Goal: Task Accomplishment & Management: Use online tool/utility

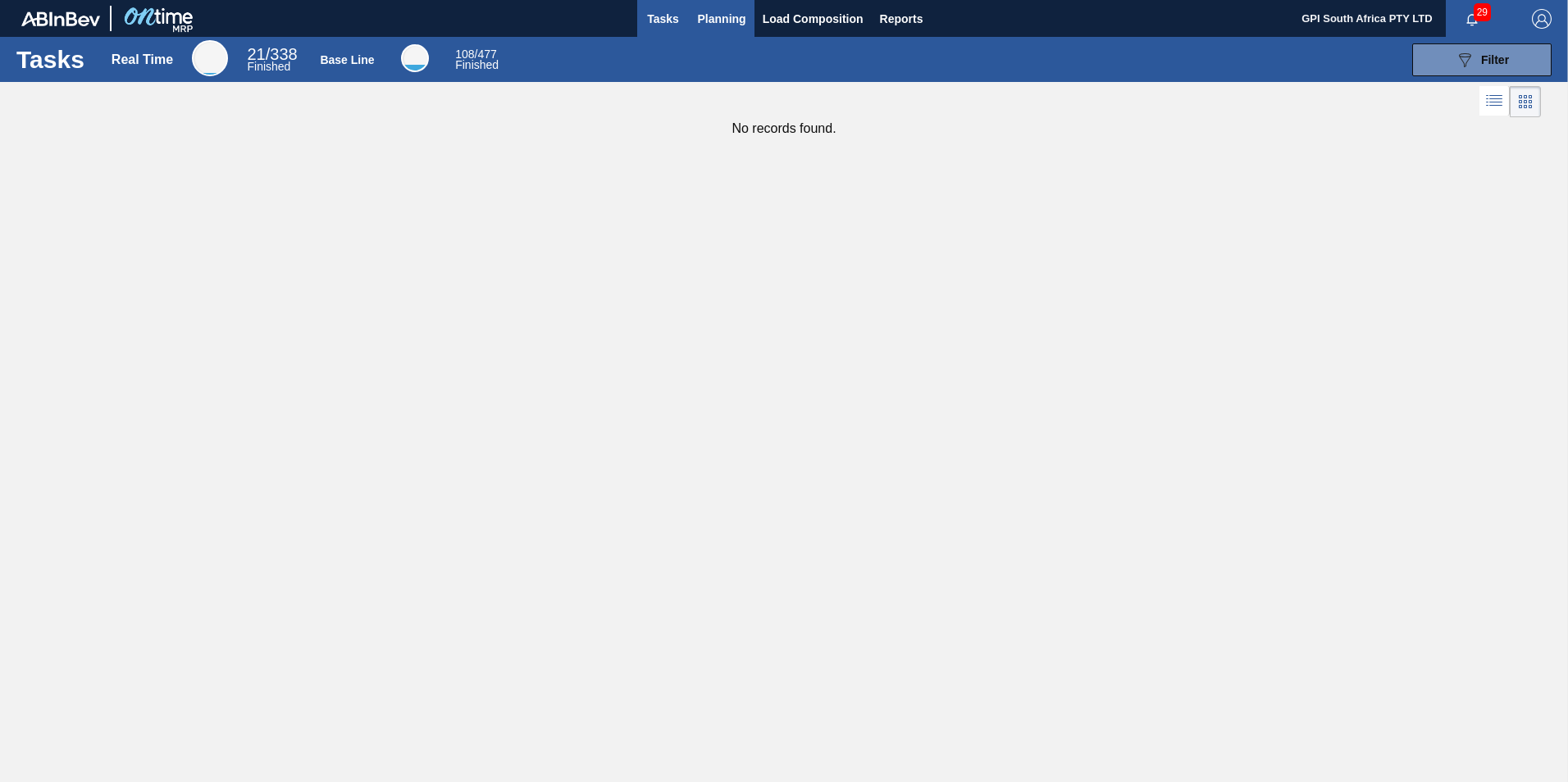
click at [708, 15] on span "Planning" at bounding box center [722, 18] width 48 height 19
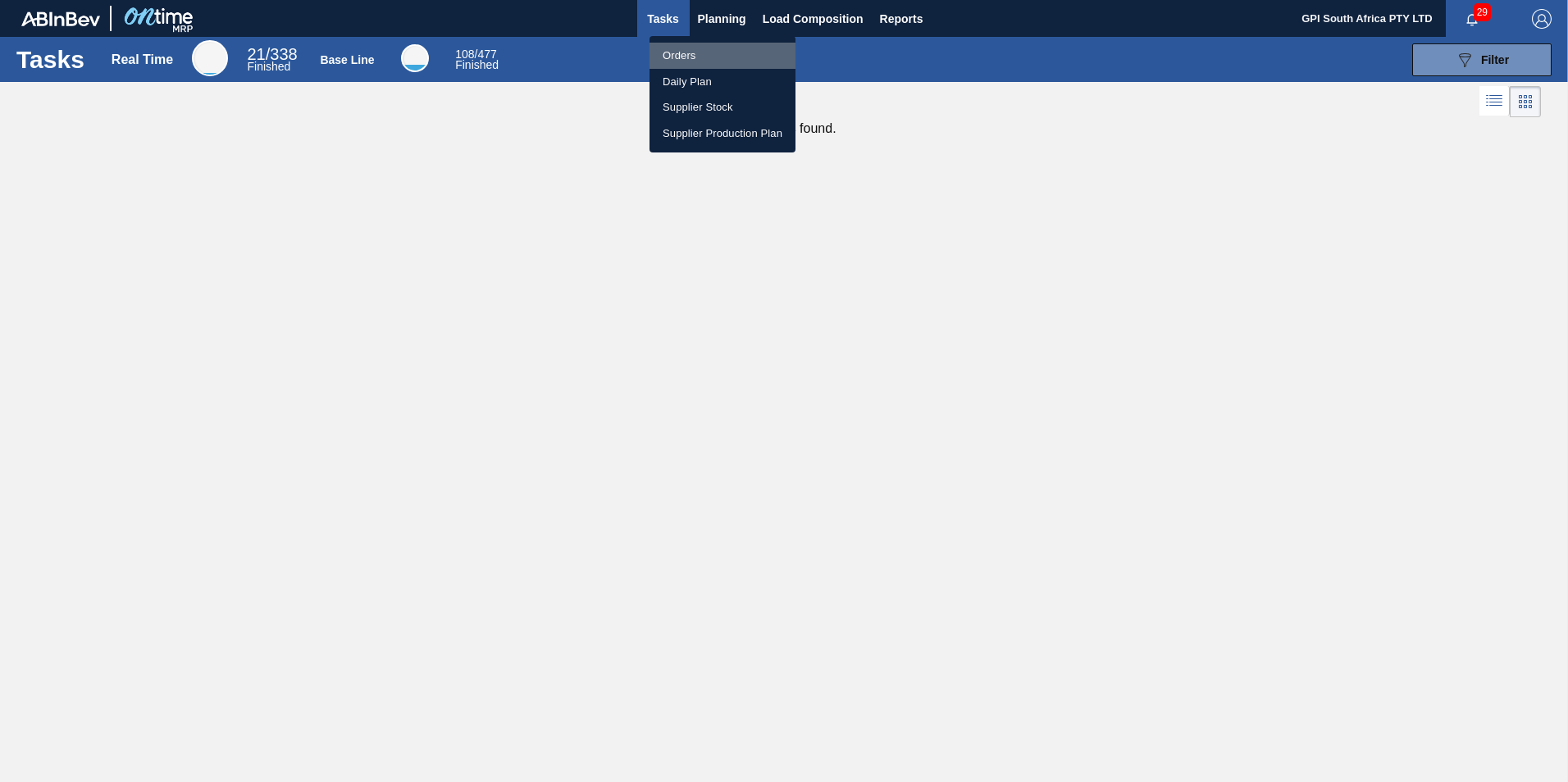
click at [702, 53] on li "Orders" at bounding box center [722, 55] width 146 height 26
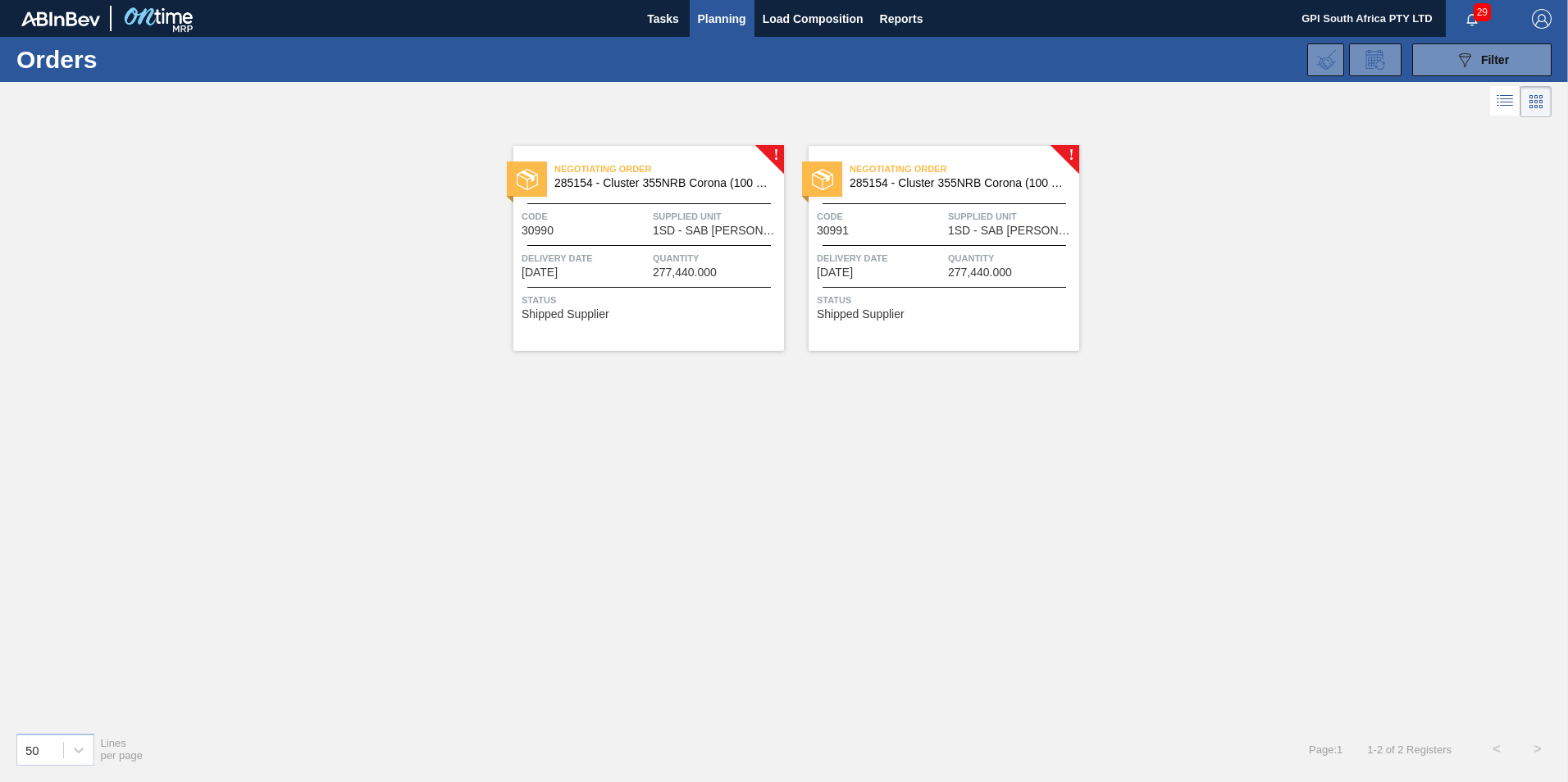
click at [680, 229] on span "1SD - SAB [PERSON_NAME]" at bounding box center [716, 231] width 127 height 13
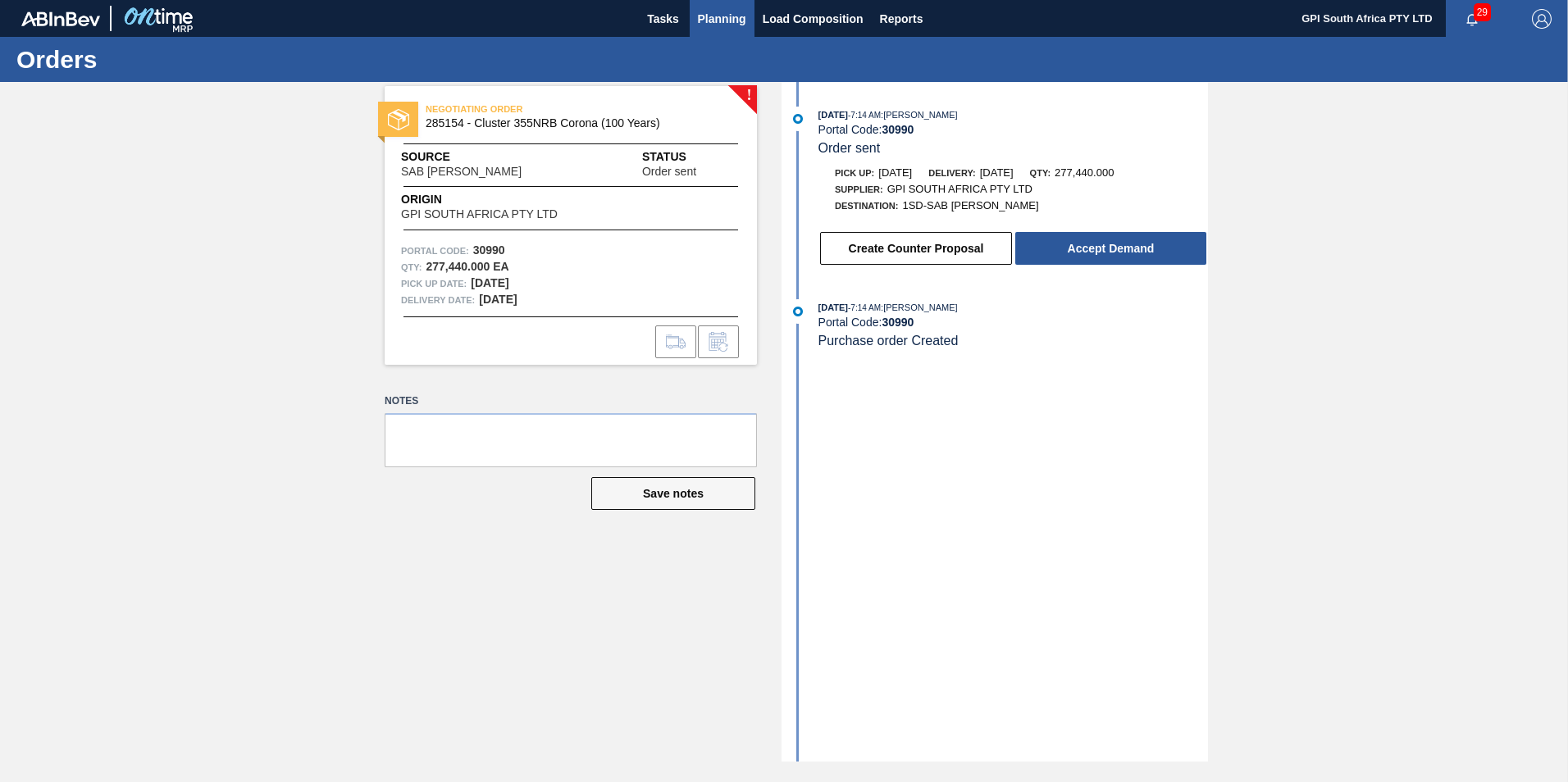
click at [721, 24] on span "Planning" at bounding box center [722, 18] width 48 height 19
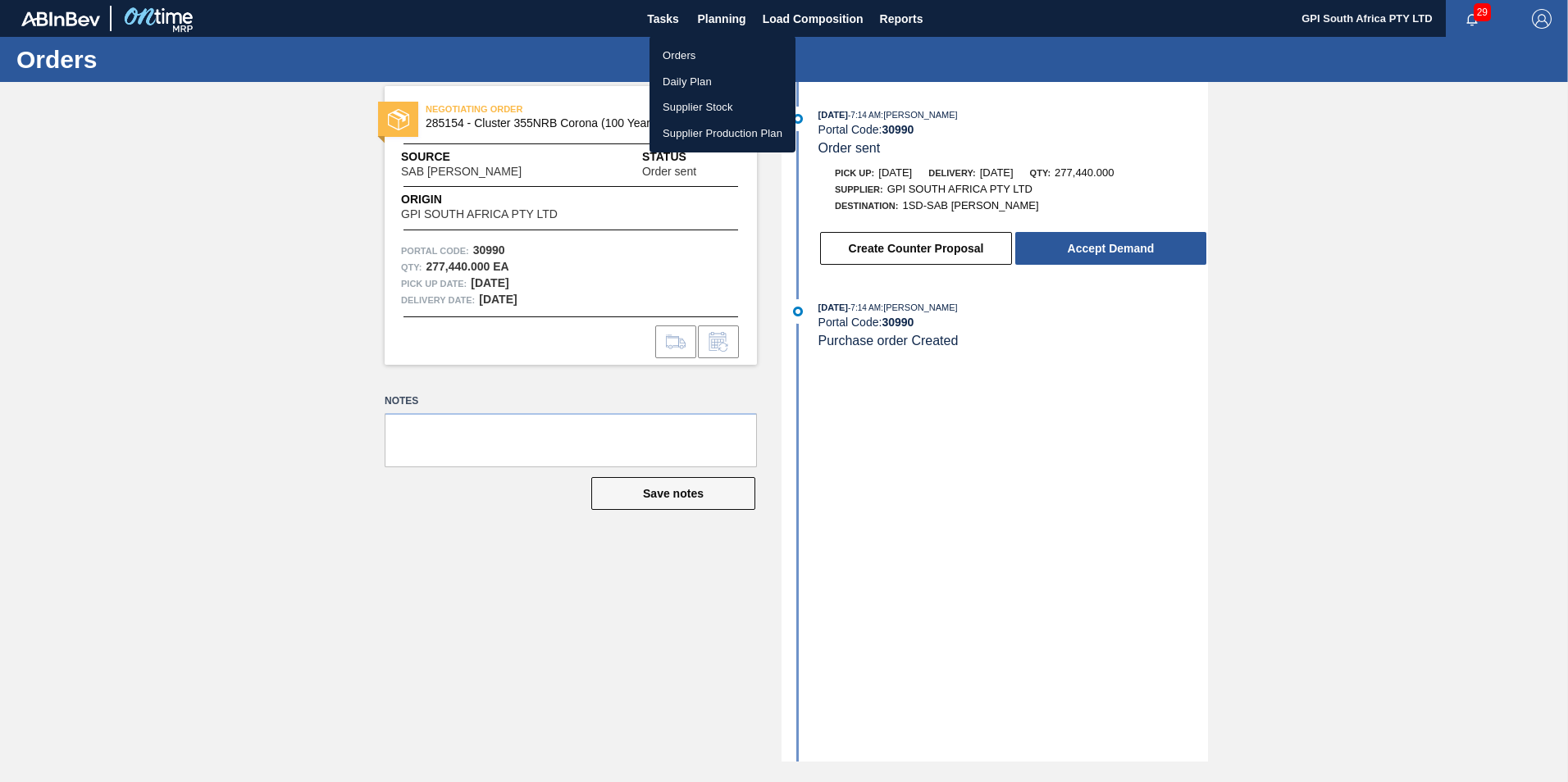
click at [677, 56] on li "Orders" at bounding box center [722, 55] width 146 height 26
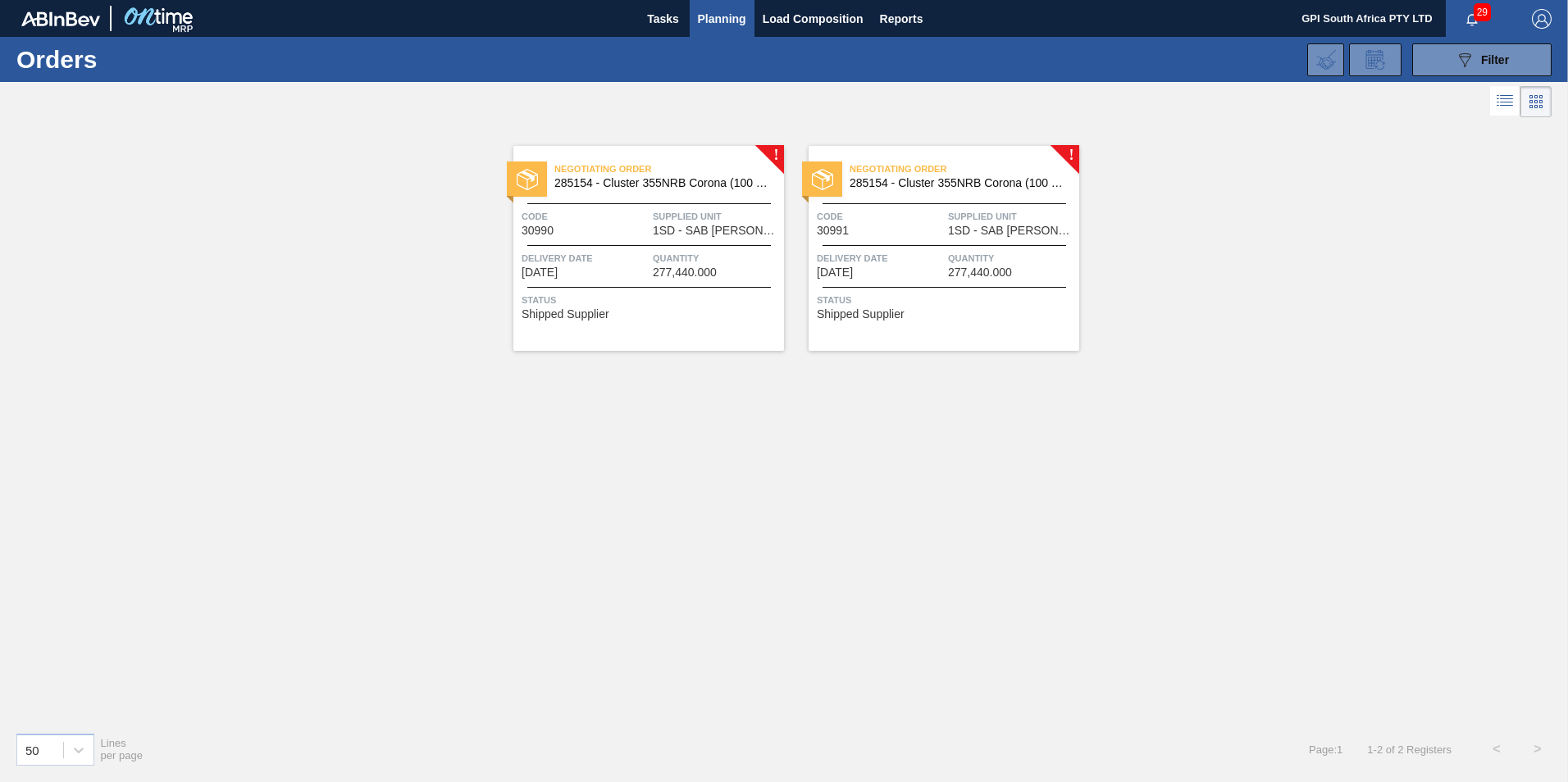
click at [908, 247] on div "Negotiating Order 285154 - Cluster 355NRB Corona (100 Years) Code 30991 Supplie…" at bounding box center [943, 249] width 270 height 205
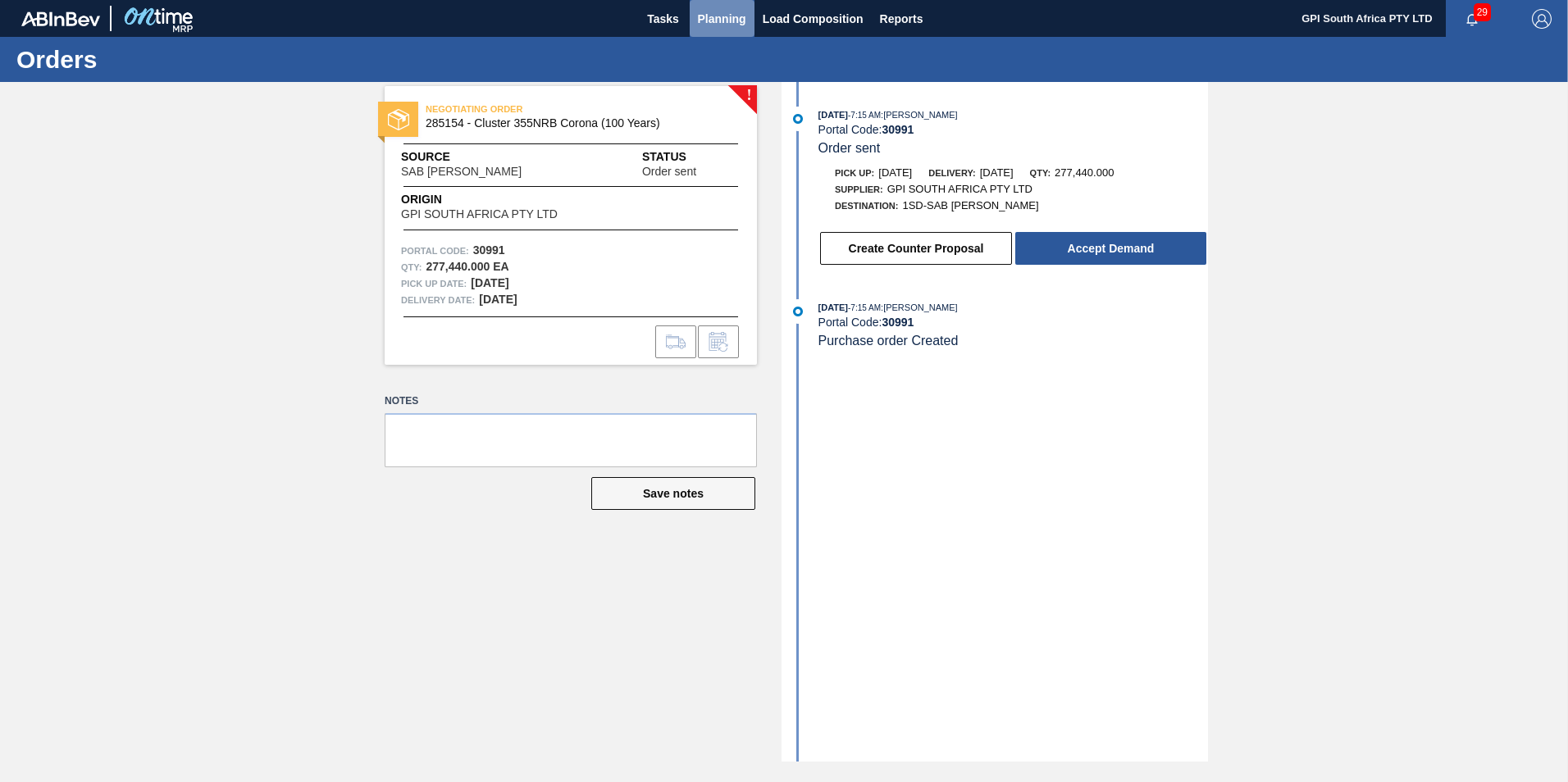
click at [729, 11] on span "Planning" at bounding box center [722, 18] width 48 height 19
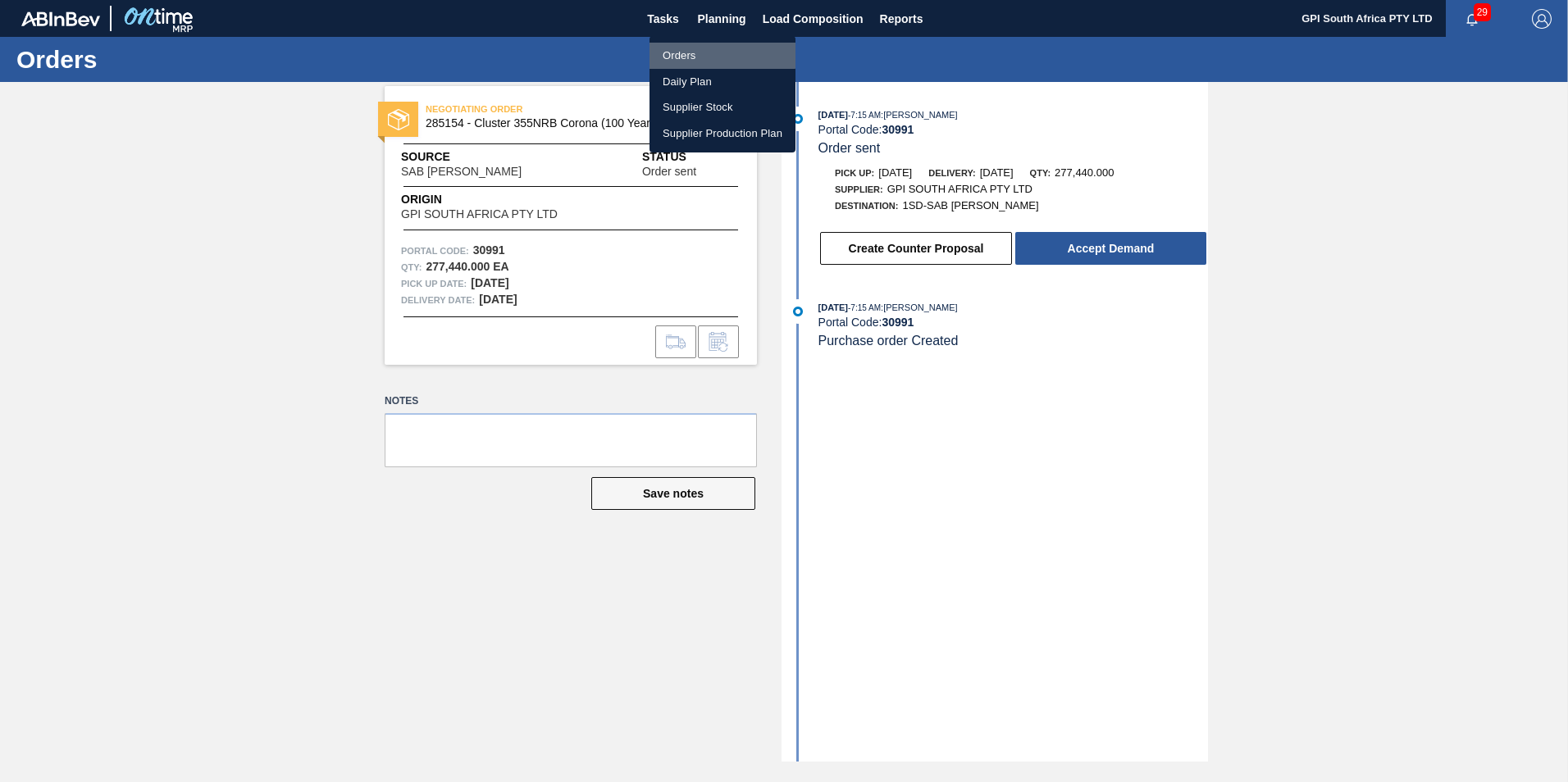
click at [690, 49] on li "Orders" at bounding box center [722, 55] width 146 height 26
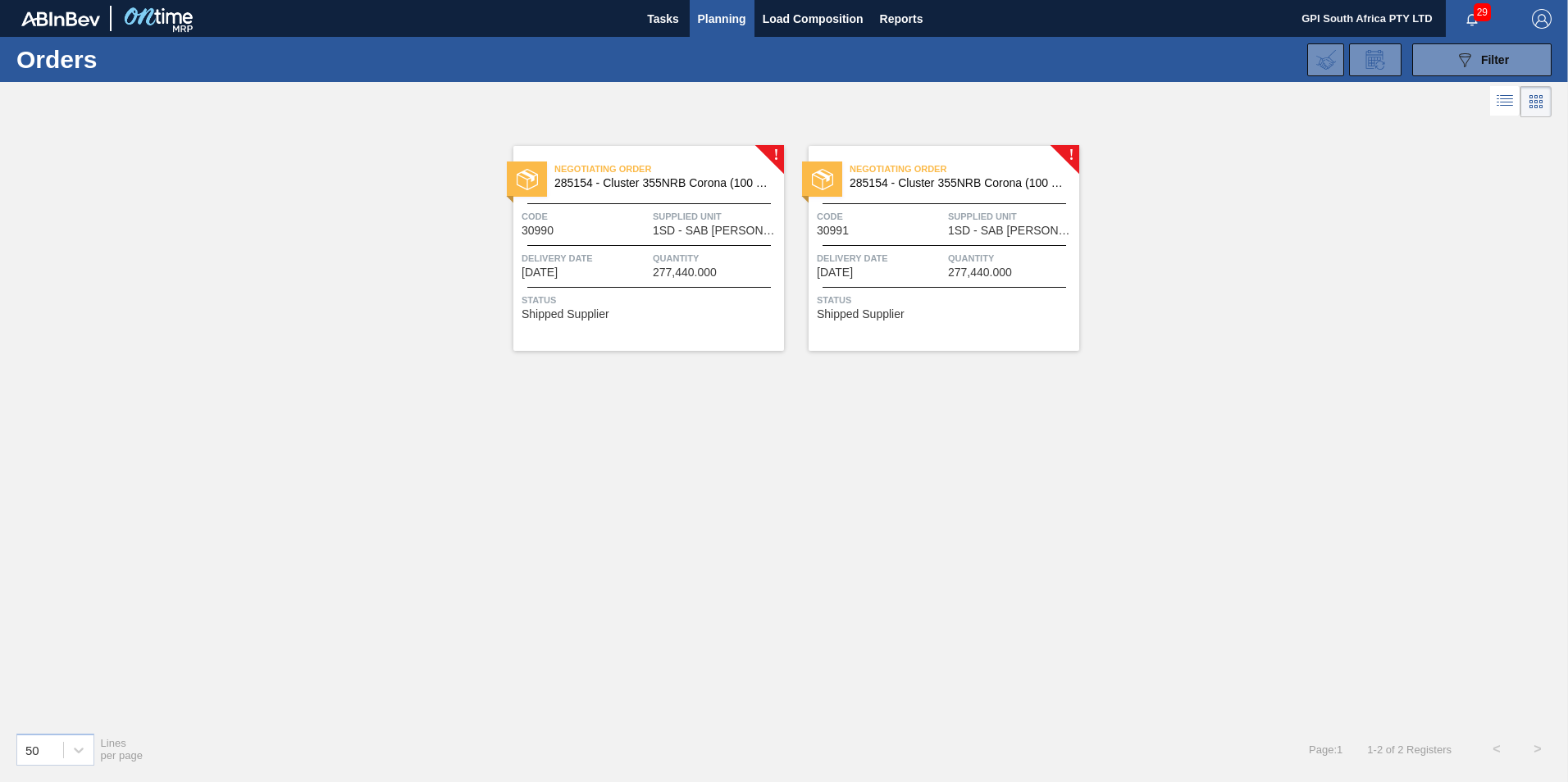
click at [940, 220] on span "Code" at bounding box center [880, 216] width 127 height 16
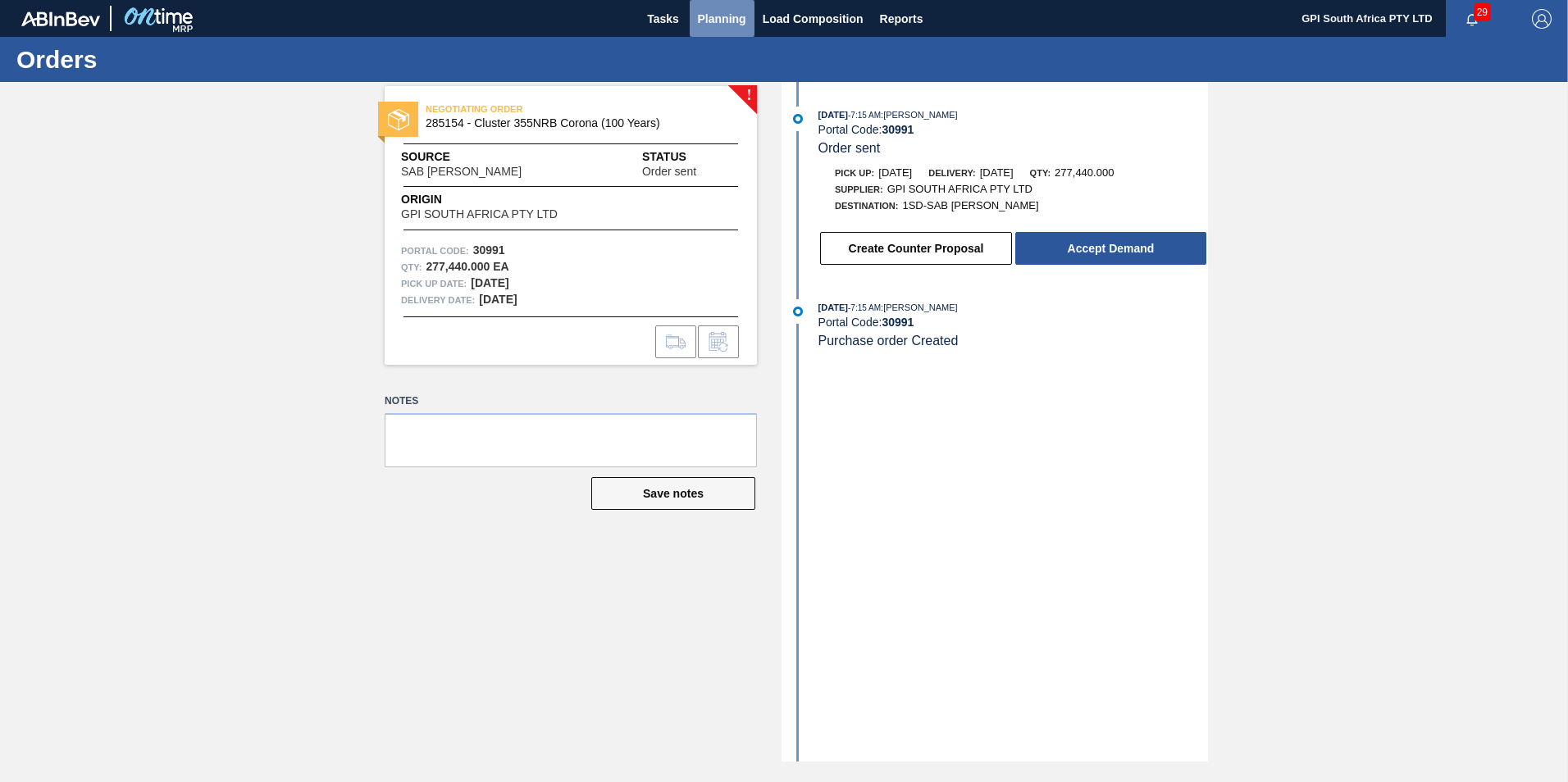
click at [723, 14] on span "Planning" at bounding box center [722, 18] width 48 height 19
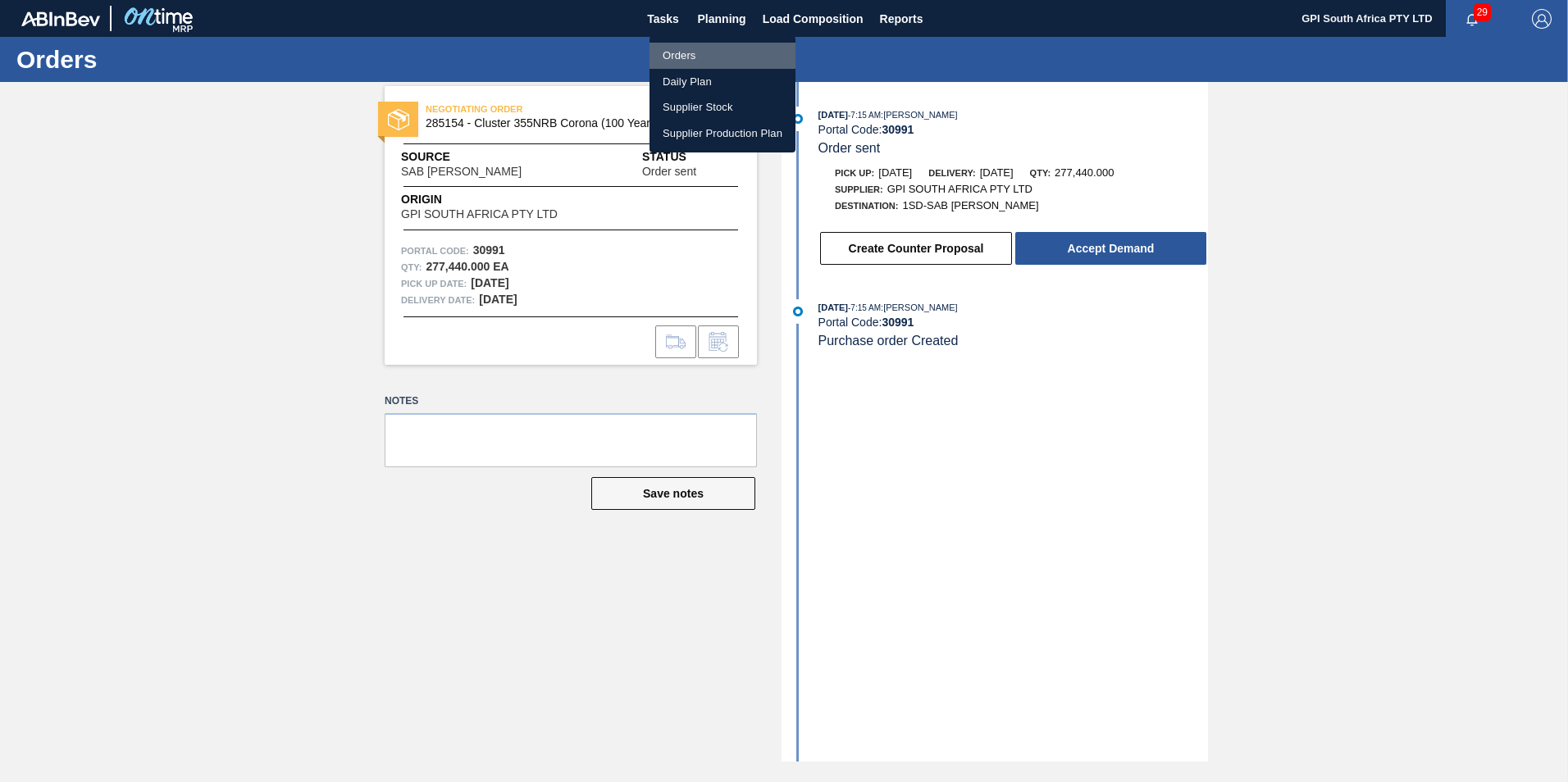
click at [680, 54] on li "Orders" at bounding box center [722, 55] width 146 height 26
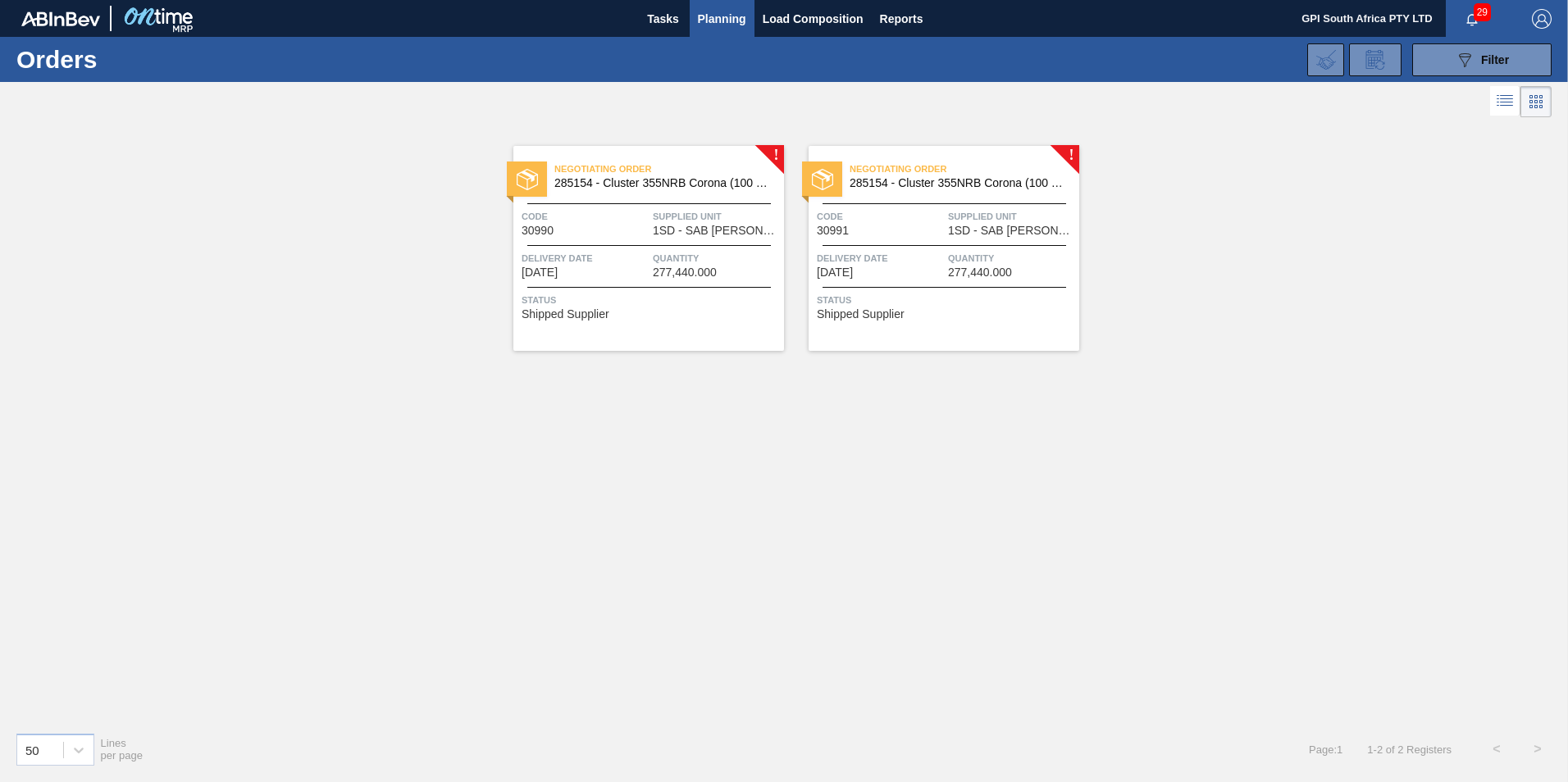
click at [642, 217] on span "Code" at bounding box center [584, 216] width 127 height 16
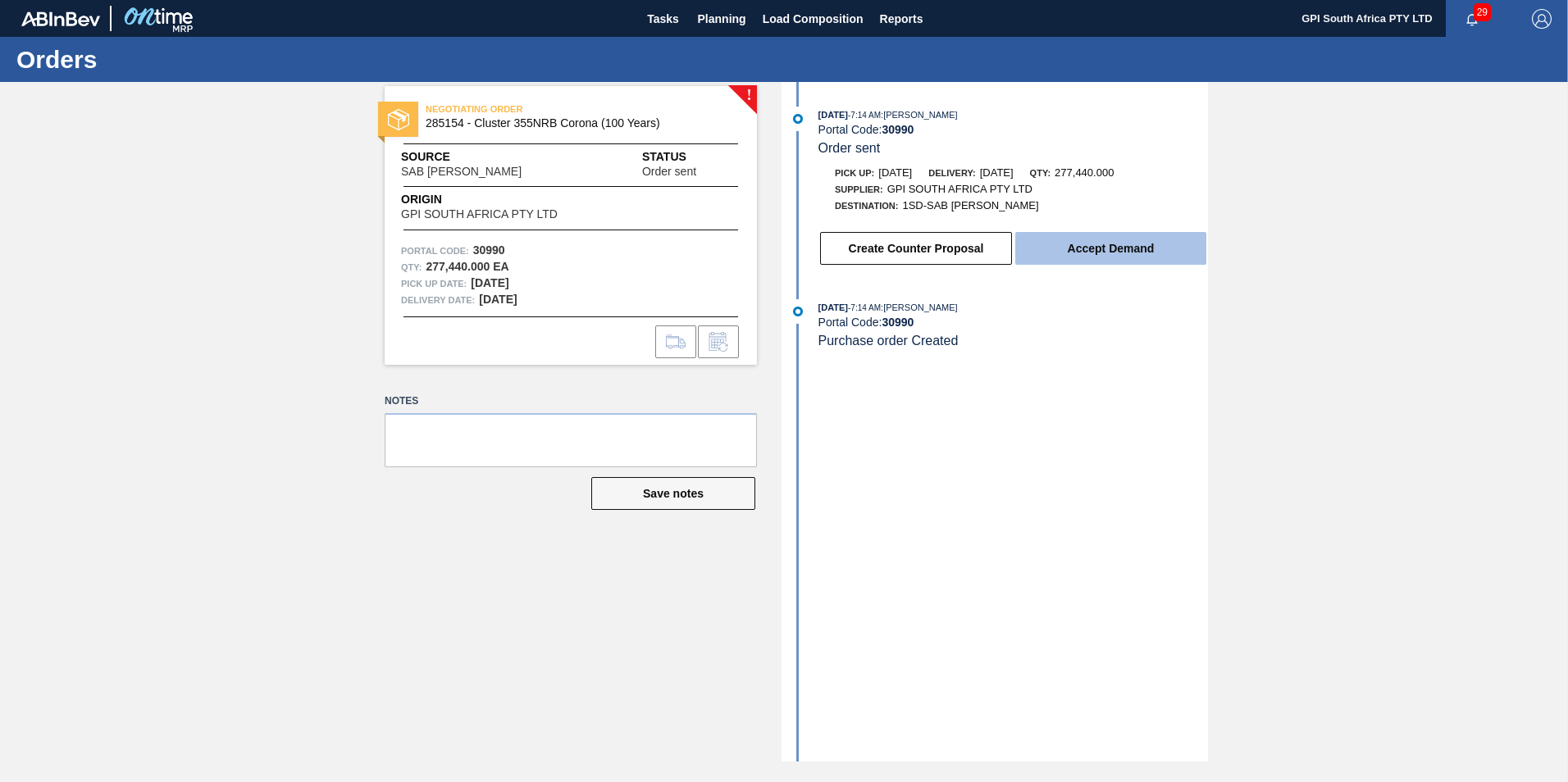
click at [1102, 247] on button "Accept Demand" at bounding box center [1111, 249] width 191 height 33
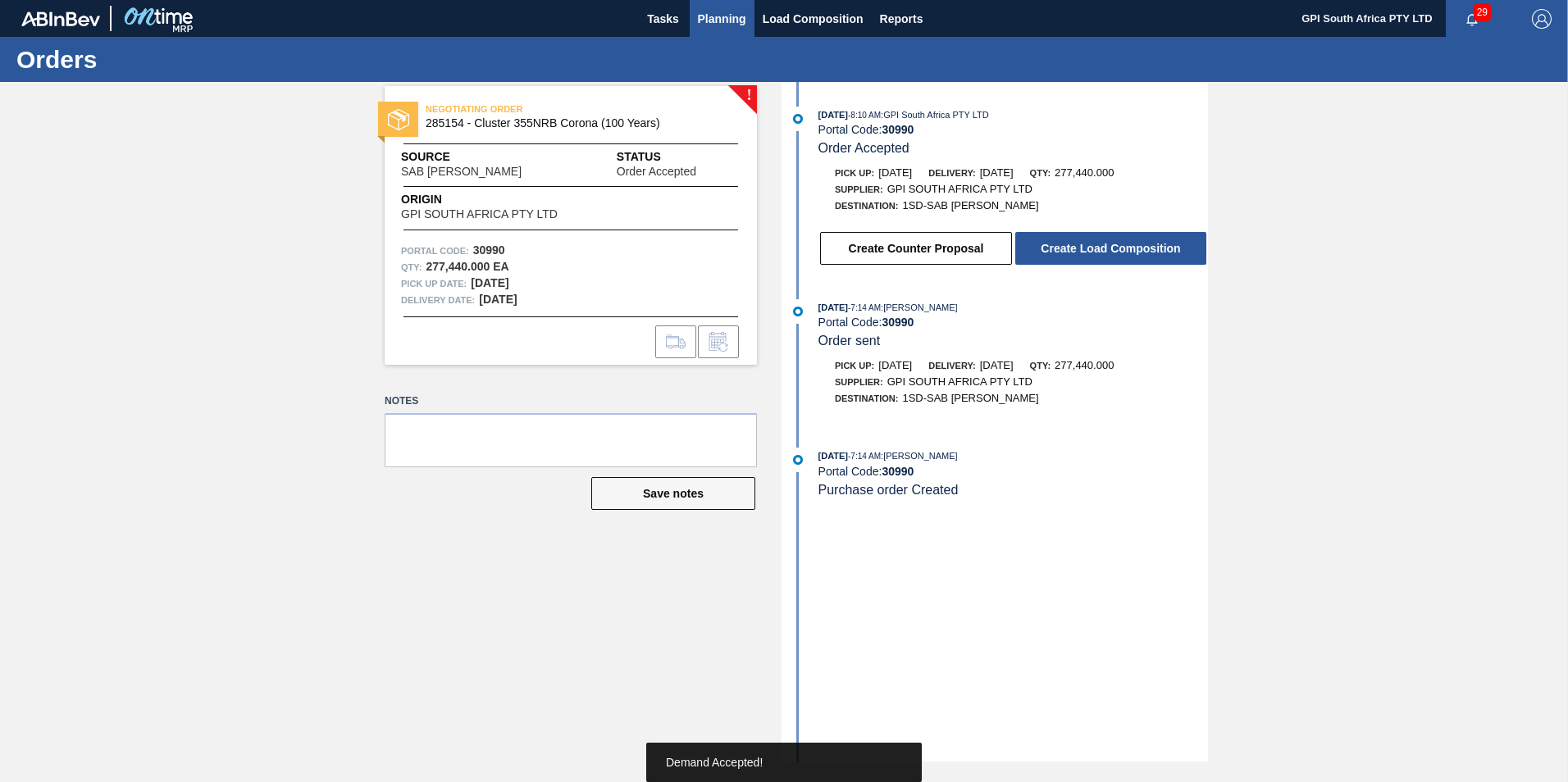
click at [723, 14] on span "Planning" at bounding box center [722, 18] width 48 height 19
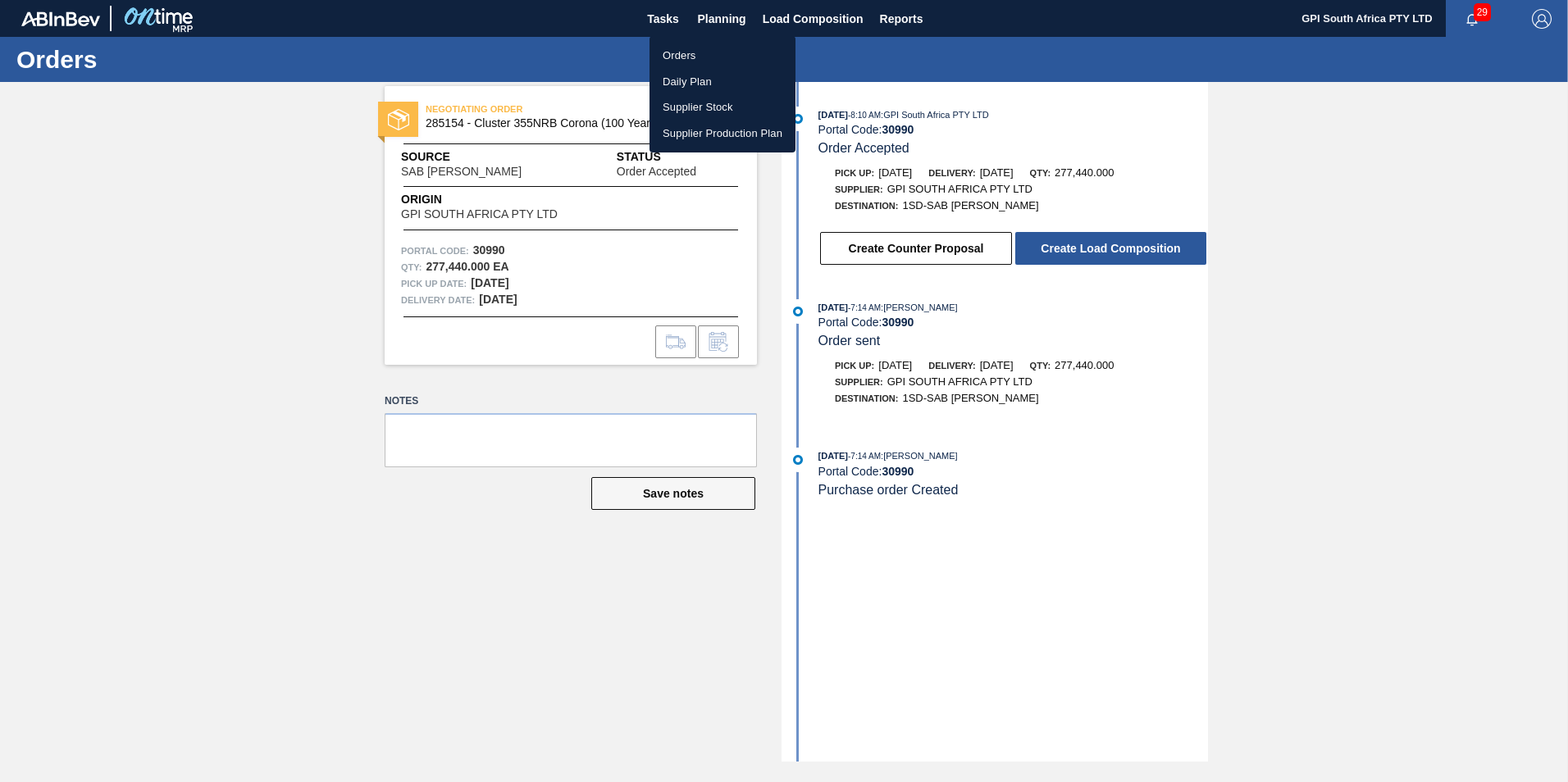
click at [679, 58] on li "Orders" at bounding box center [722, 55] width 146 height 26
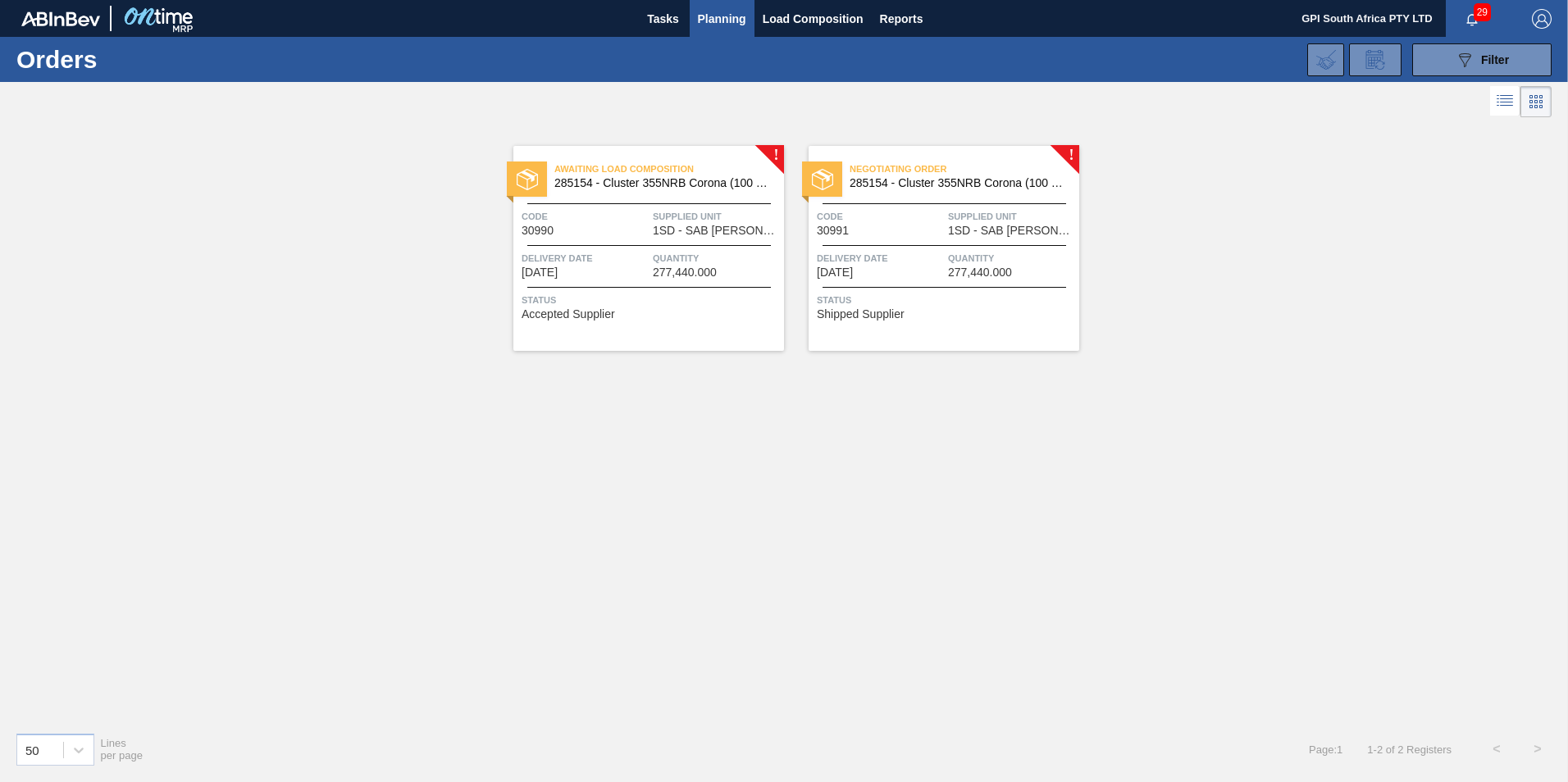
click at [931, 219] on span "Code" at bounding box center [880, 216] width 127 height 16
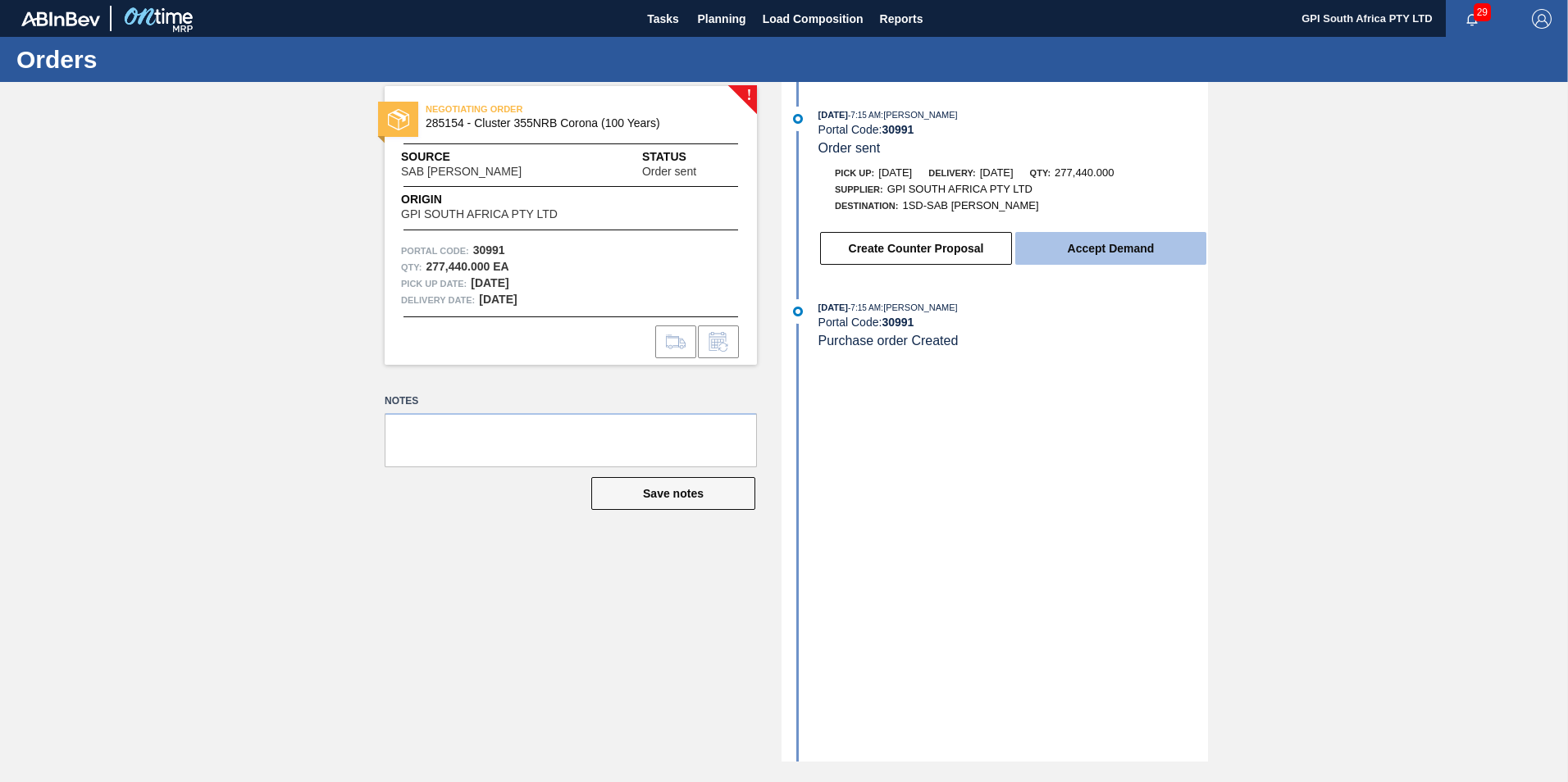
click at [1100, 239] on button "Accept Demand" at bounding box center [1111, 249] width 191 height 33
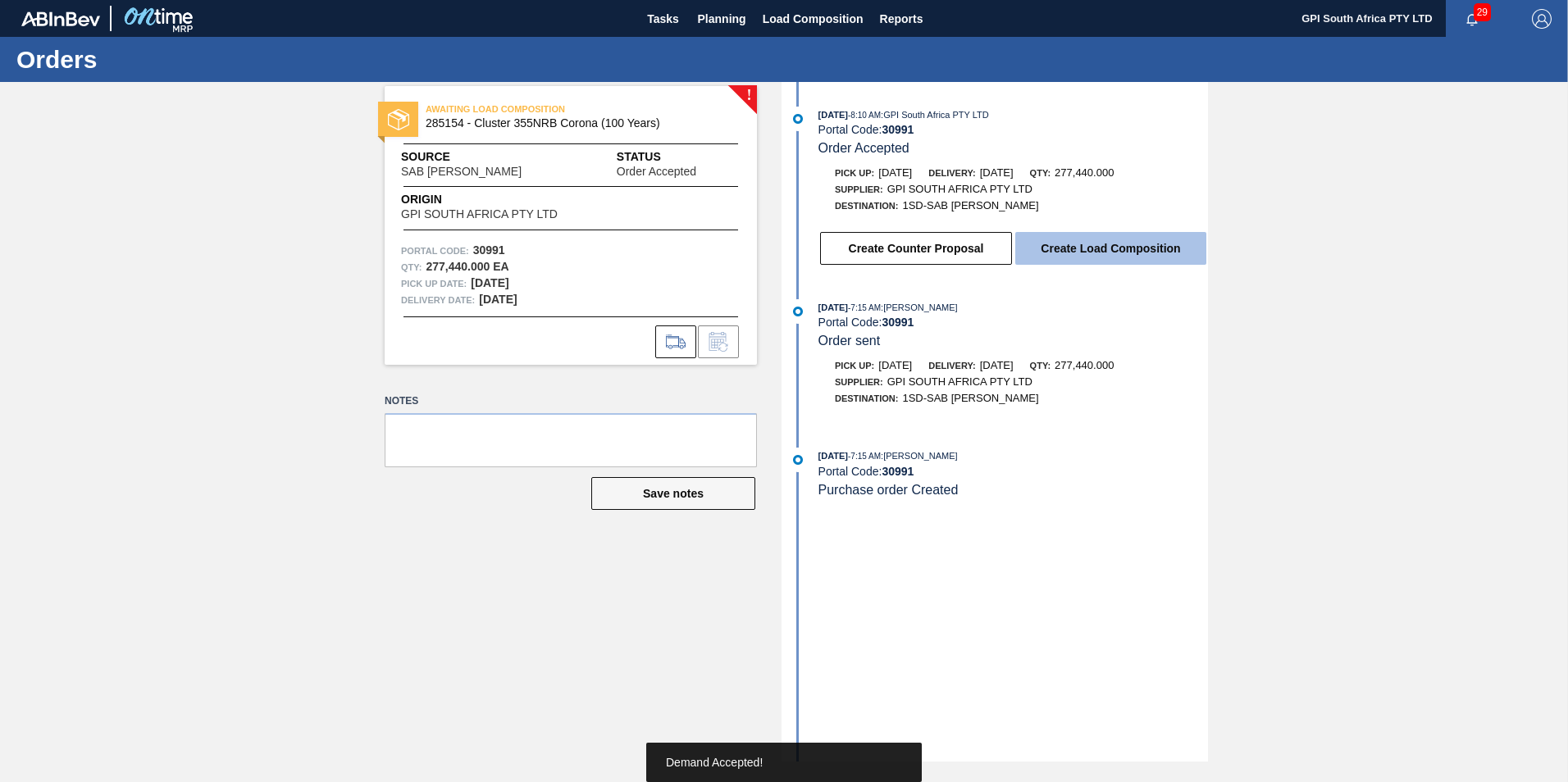
click at [1144, 247] on button "Create Load Composition" at bounding box center [1111, 249] width 191 height 33
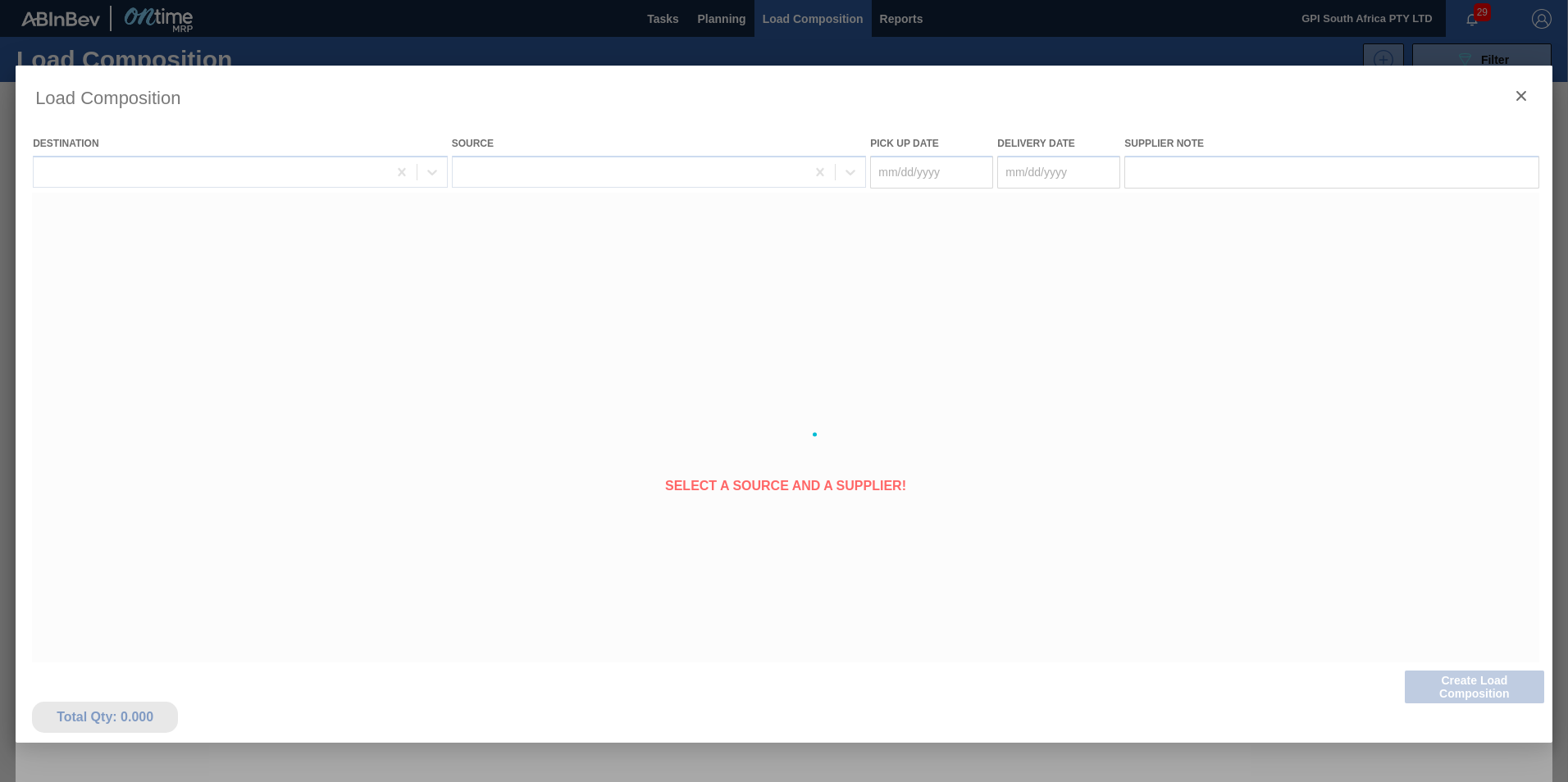
type Date "[DATE]"
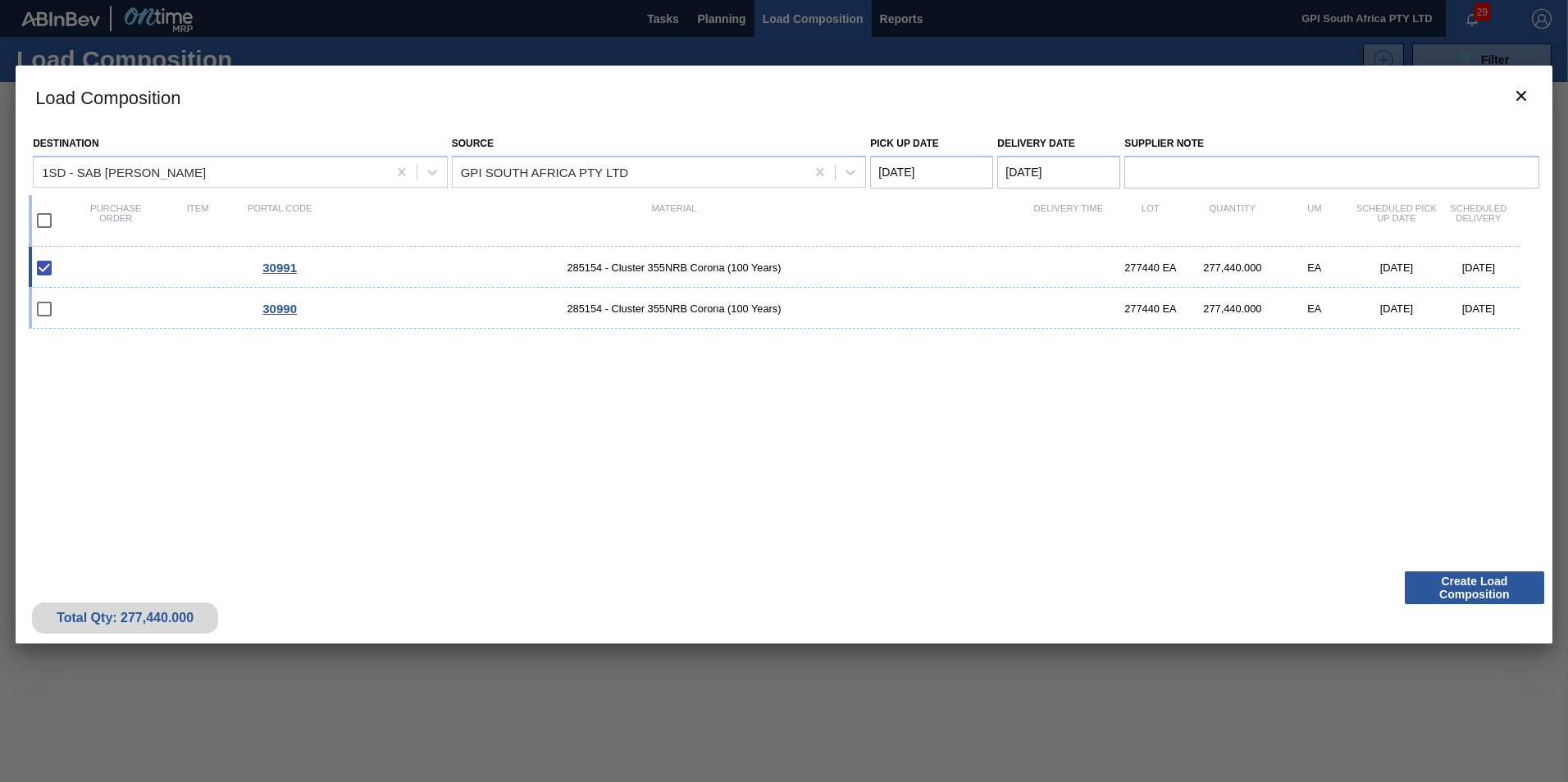
click at [190, 267] on div "30991 285154 - Cluster 355NRB Corona (100 Years) 277440 EA 277,440.000 EA 09/04…" at bounding box center [774, 267] width 1491 height 41
click at [41, 264] on input "checkbox" at bounding box center [45, 268] width 35 height 35
click at [44, 265] on input "checkbox" at bounding box center [45, 268] width 35 height 35
checkbox input "false"
click at [748, 292] on div "30990 285154 - Cluster 355NRB Corona (100 Years) 277440 EA 277,440.000 EA 08/28…" at bounding box center [774, 308] width 1491 height 41
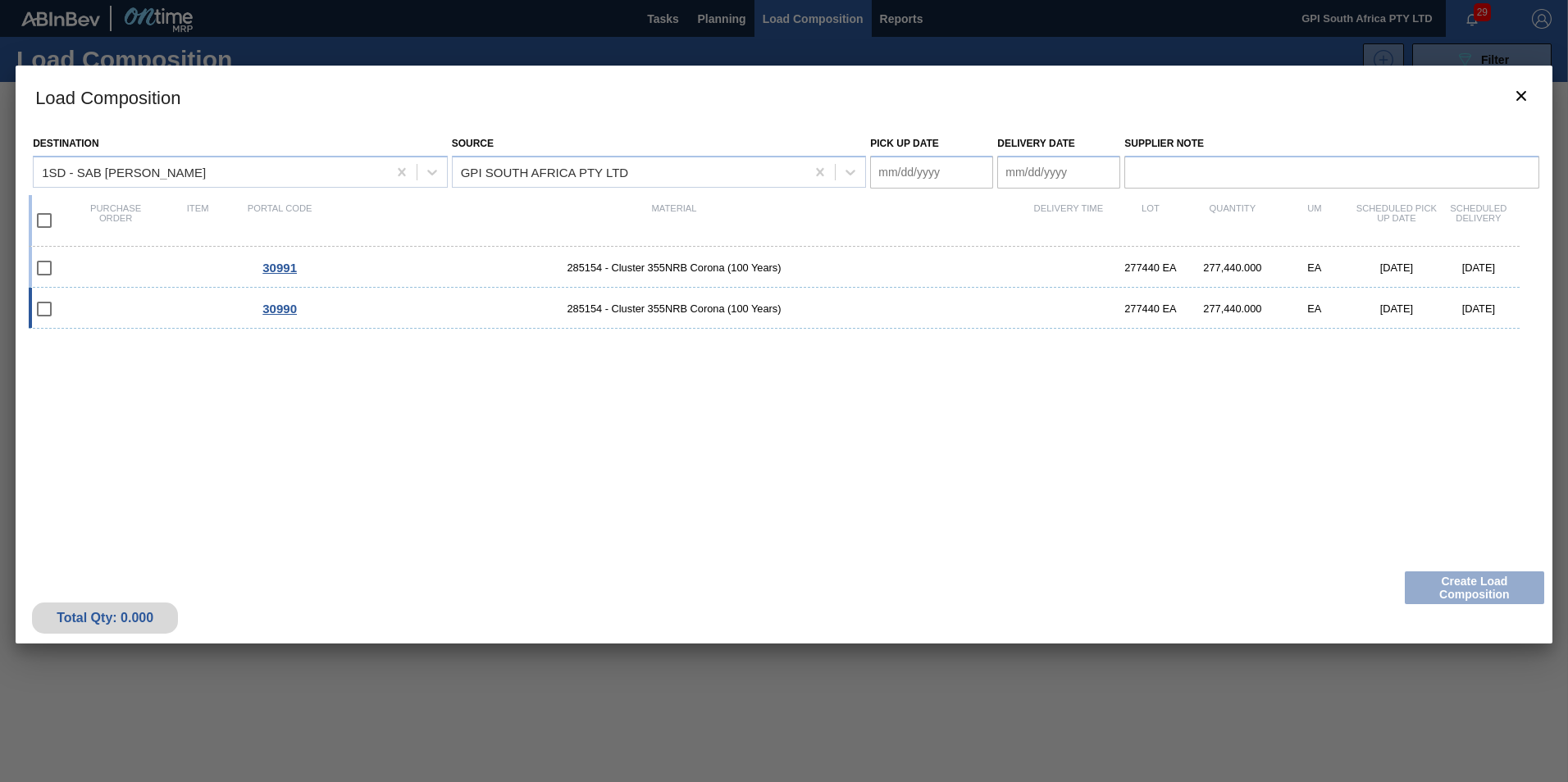
type Date "[DATE]"
checkbox input "true"
click at [1466, 601] on button "Create Load Composition" at bounding box center [1475, 588] width 140 height 33
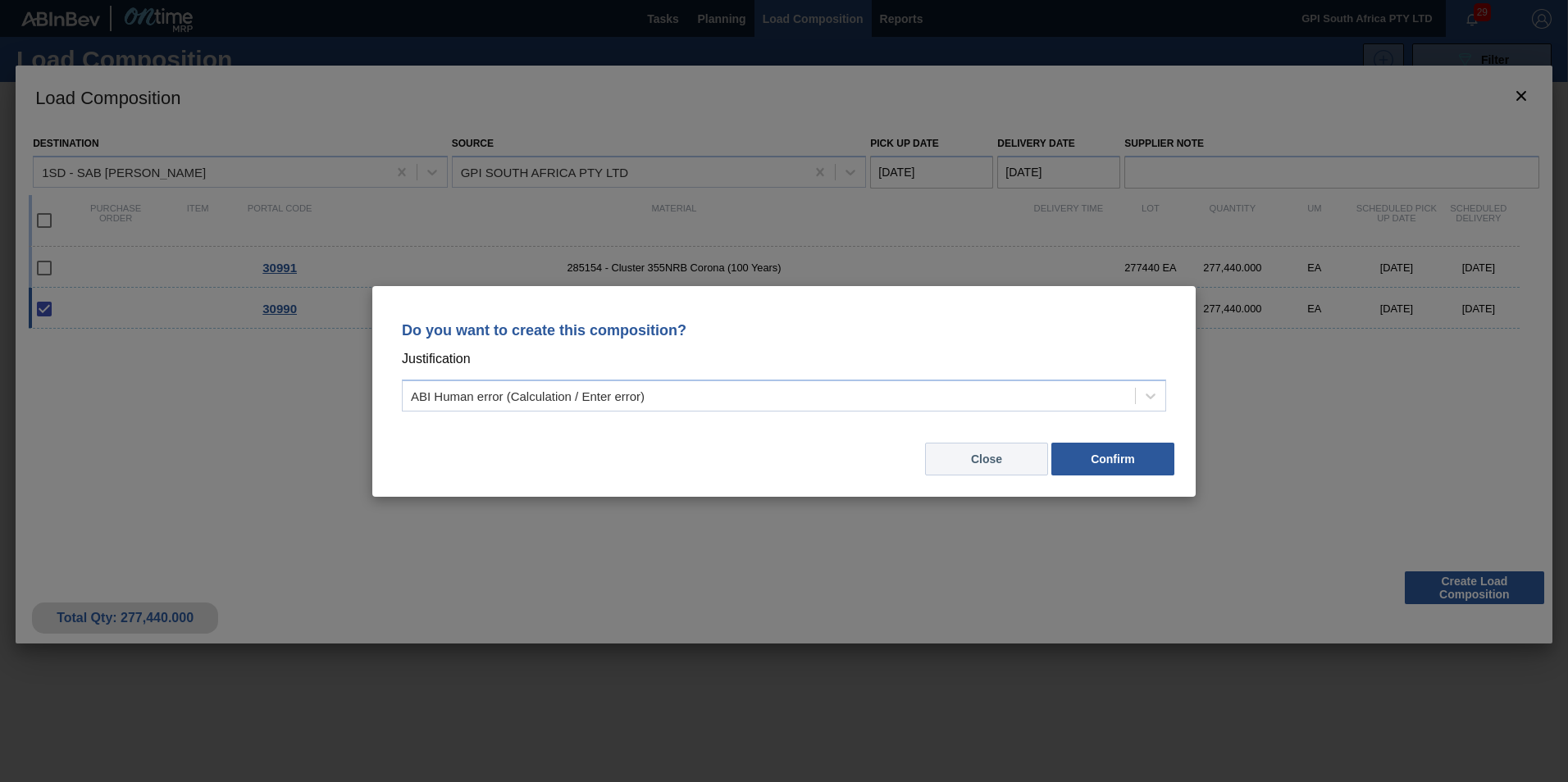
click at [1012, 455] on button "Close" at bounding box center [987, 459] width 123 height 33
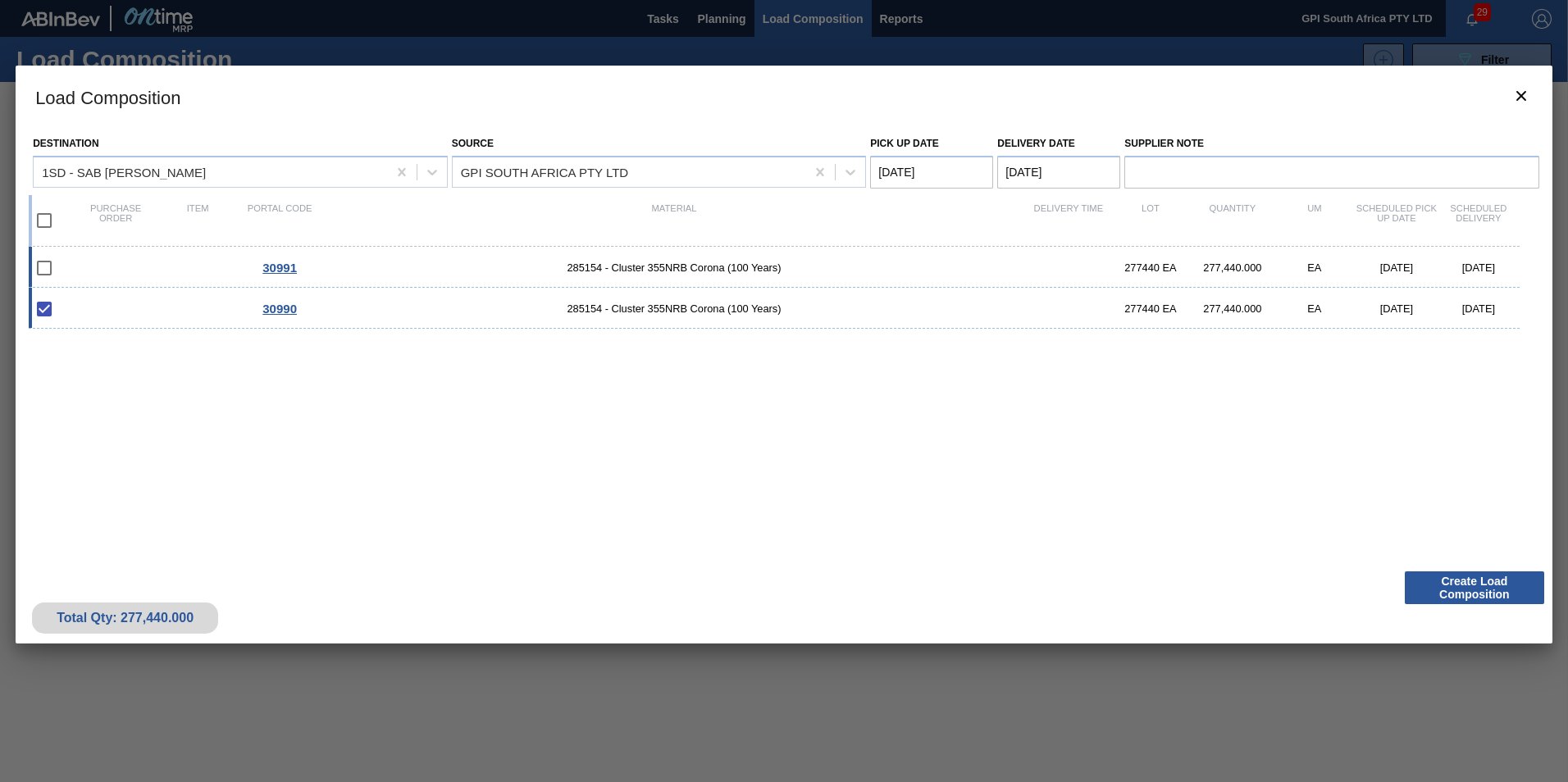
click at [646, 275] on div "30991 285154 - Cluster 355NRB Corona (100 Years) 277440 EA 277,440.000 EA 09/04…" at bounding box center [774, 267] width 1491 height 41
checkbox input "true"
click at [39, 307] on input "checkbox" at bounding box center [45, 309] width 35 height 35
click at [41, 306] on input "checkbox" at bounding box center [45, 309] width 35 height 35
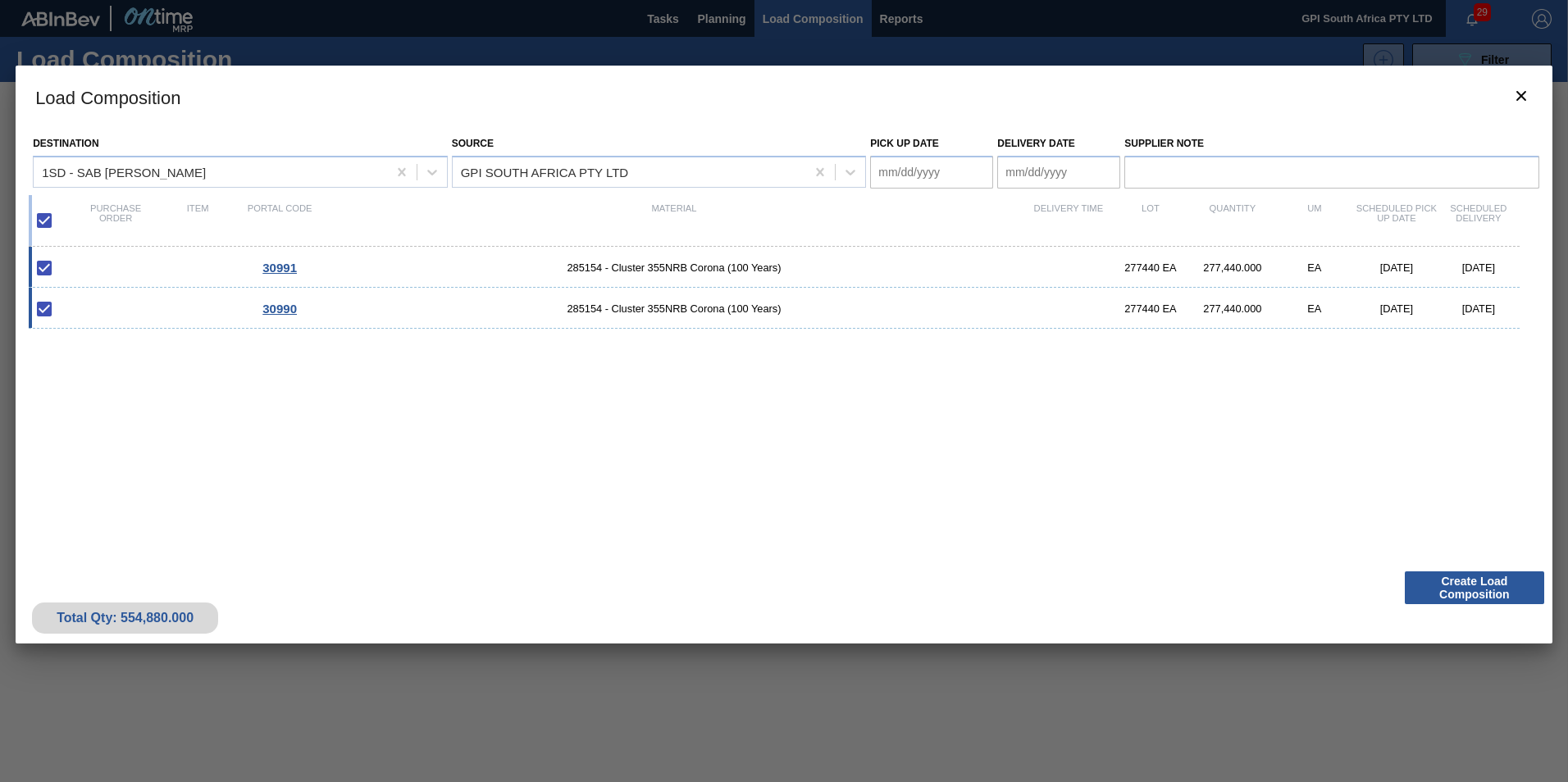
checkbox input "true"
click at [141, 304] on div "30990 285154 - Cluster 355NRB Corona (100 Years) 277440 EA 277,440.000 EA 08/28…" at bounding box center [774, 308] width 1491 height 41
type Date "[DATE]"
checkbox input "false"
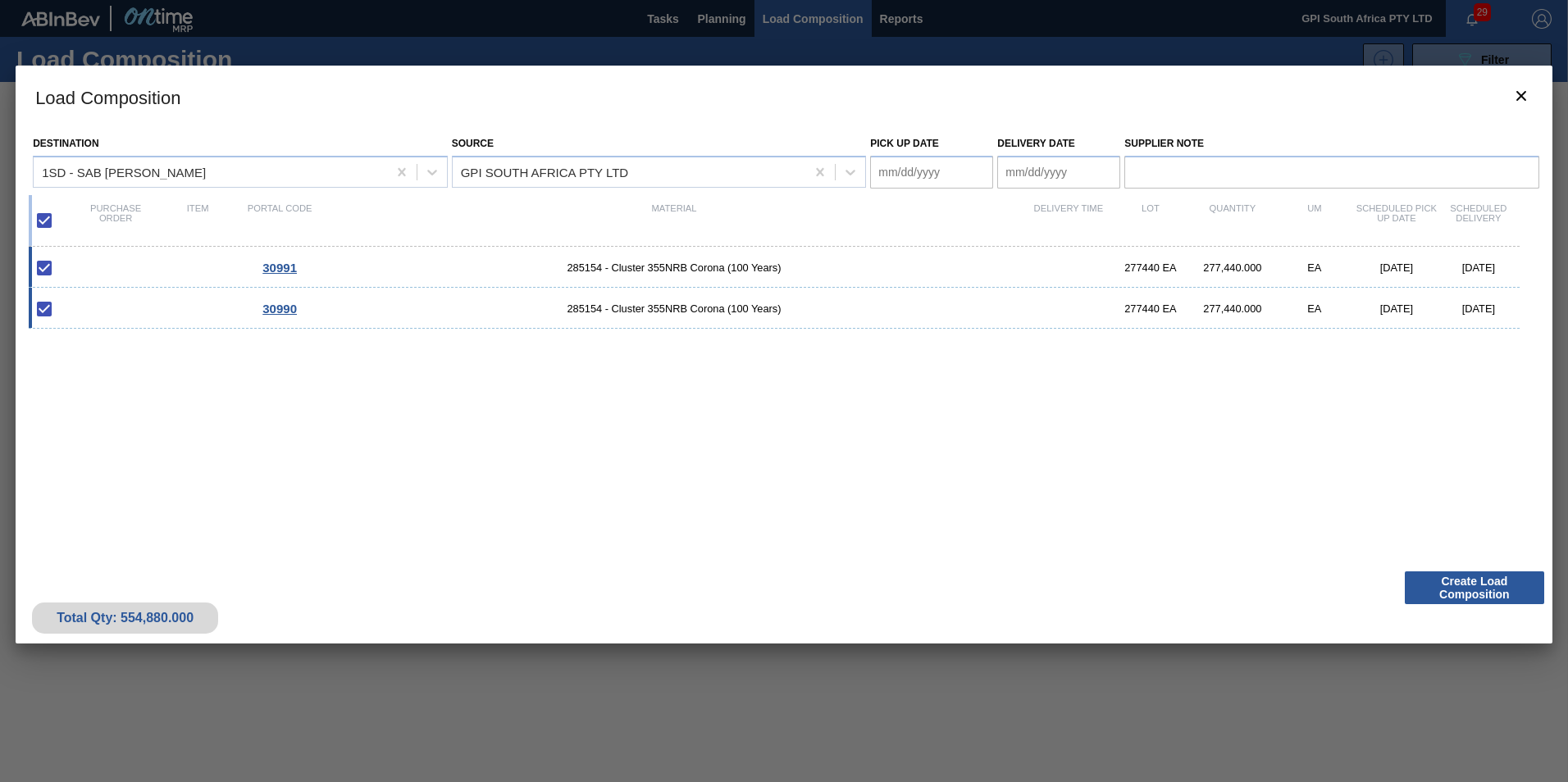
checkbox input "false"
click at [1458, 595] on button "Create Load Composition" at bounding box center [1475, 588] width 140 height 33
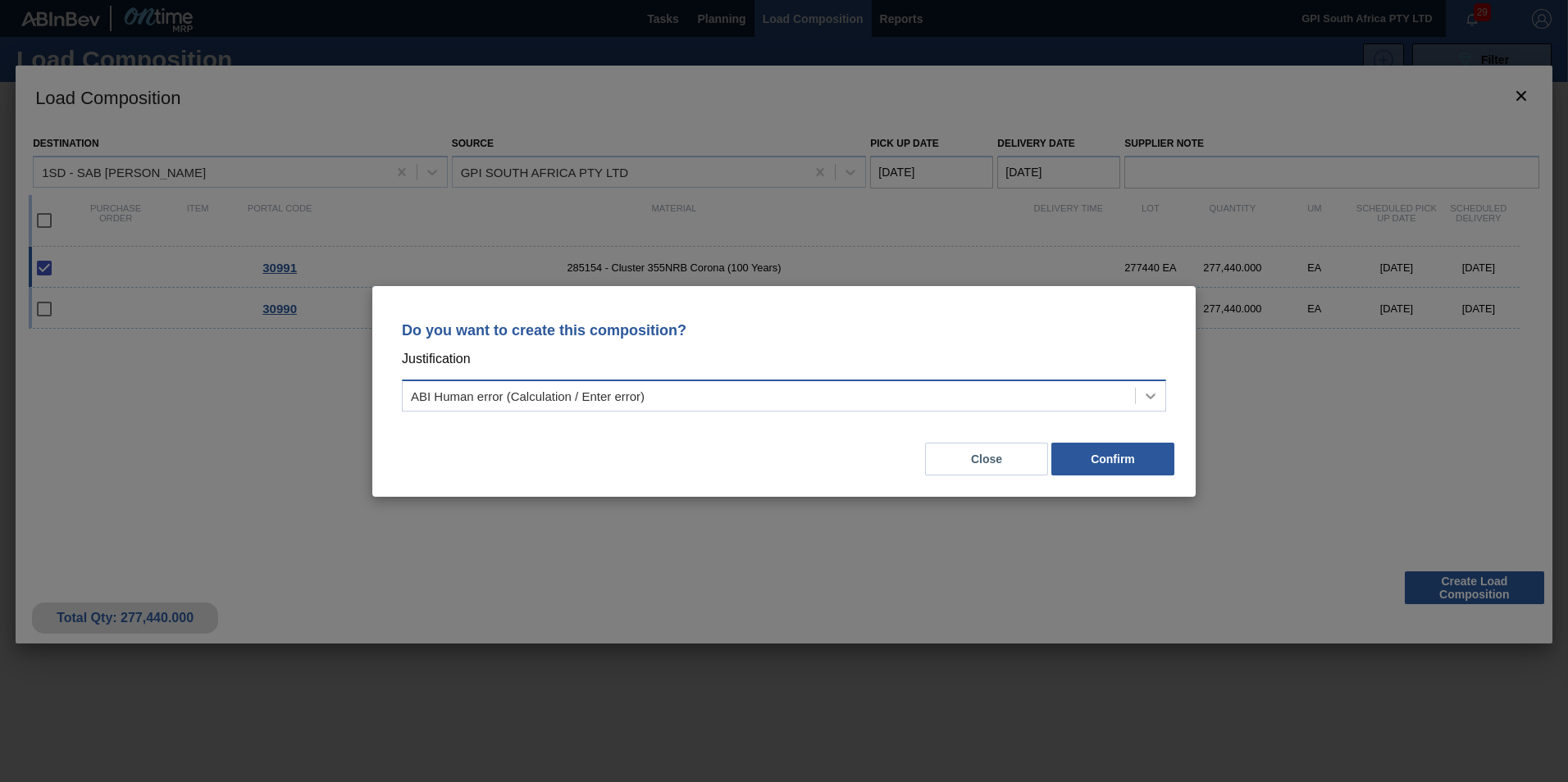
click at [1147, 395] on icon at bounding box center [1150, 396] width 10 height 6
click at [1330, 553] on div "Do you want to create this composition? Justification ABI Human error (Calculat…" at bounding box center [784, 391] width 1568 height 782
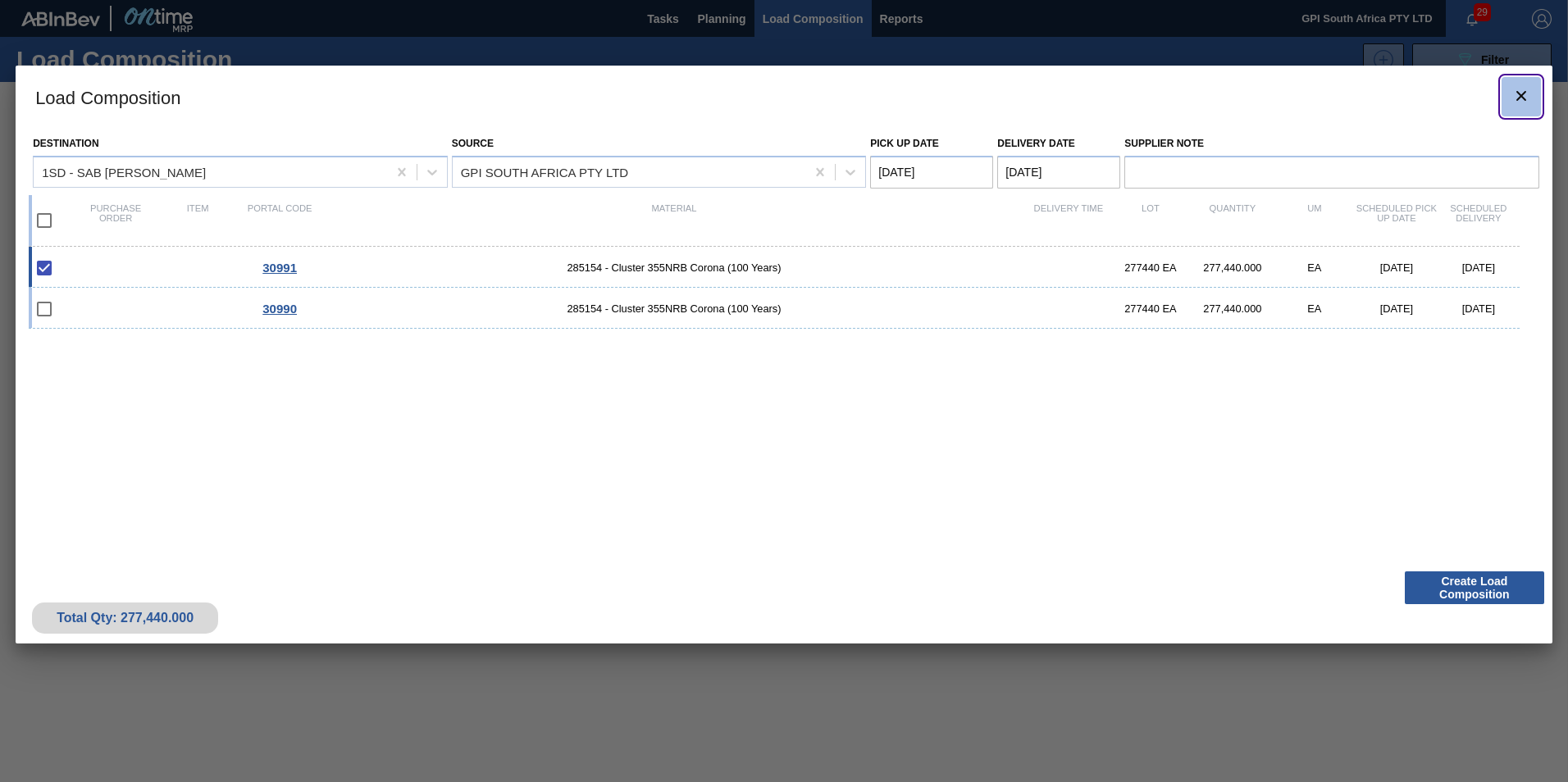
click at [1522, 88] on icon "botão de ícone" at bounding box center [1521, 96] width 19 height 19
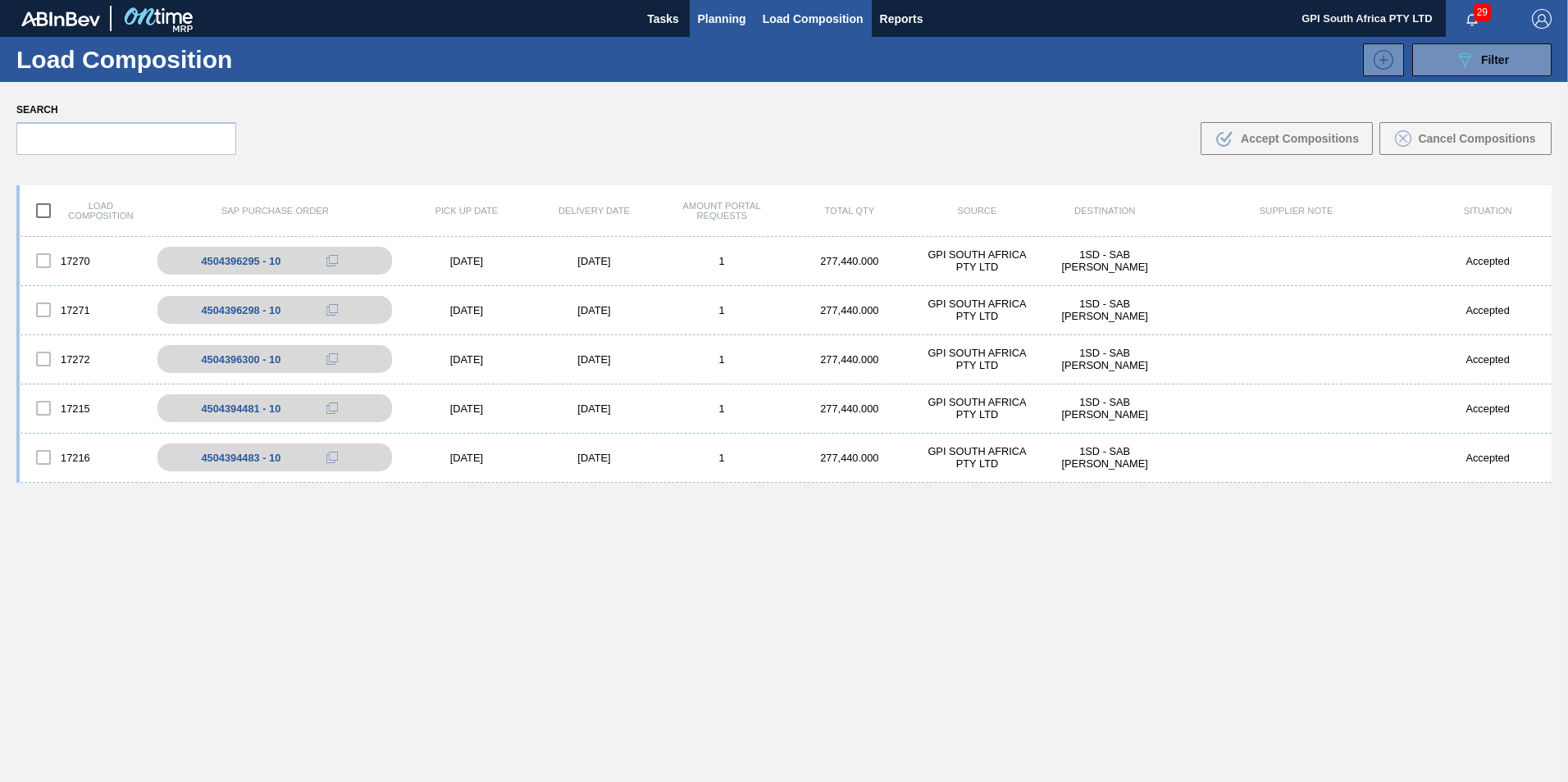
click at [714, 18] on span "Planning" at bounding box center [722, 18] width 48 height 19
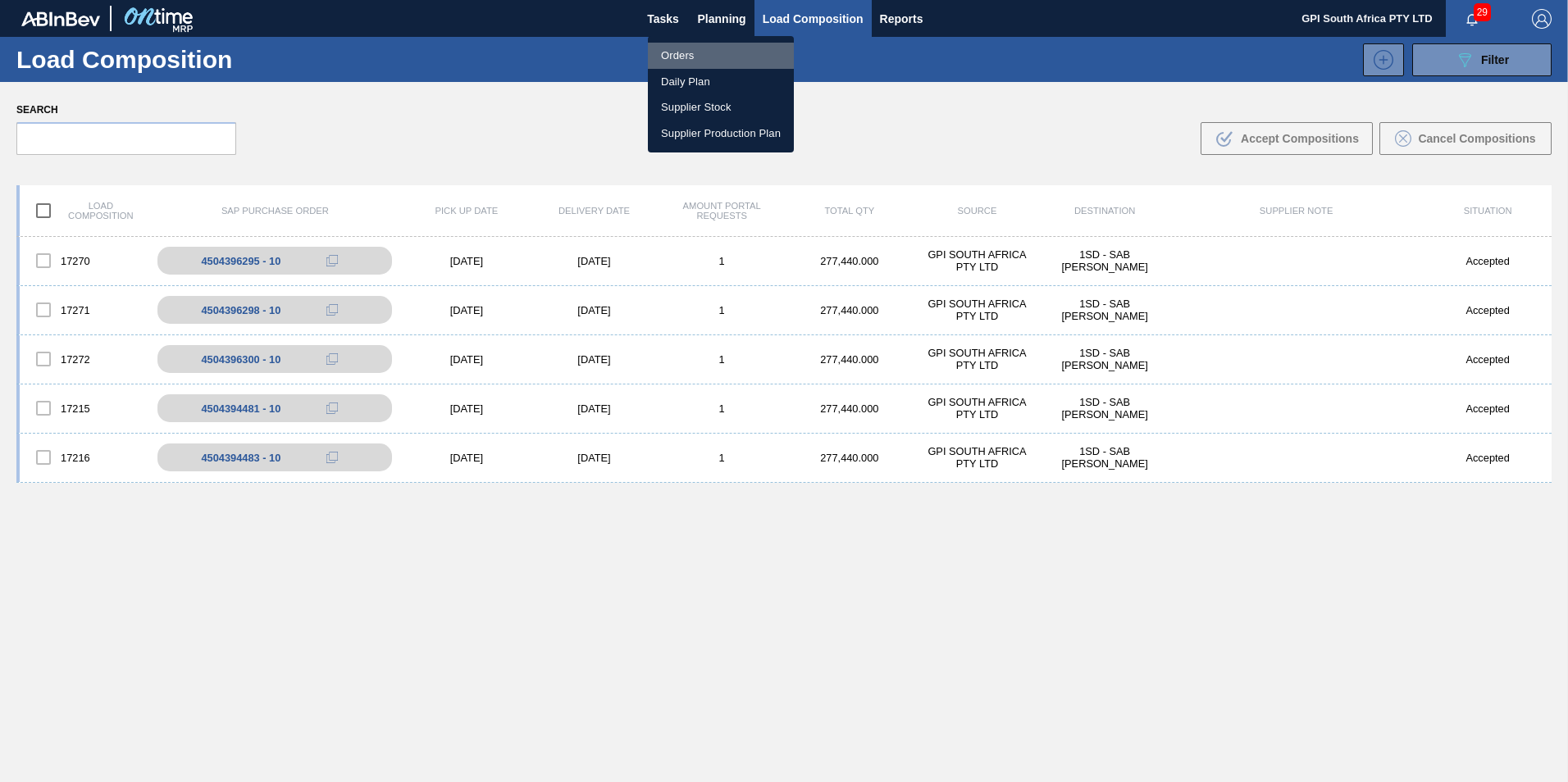
click at [700, 56] on li "Orders" at bounding box center [721, 55] width 146 height 26
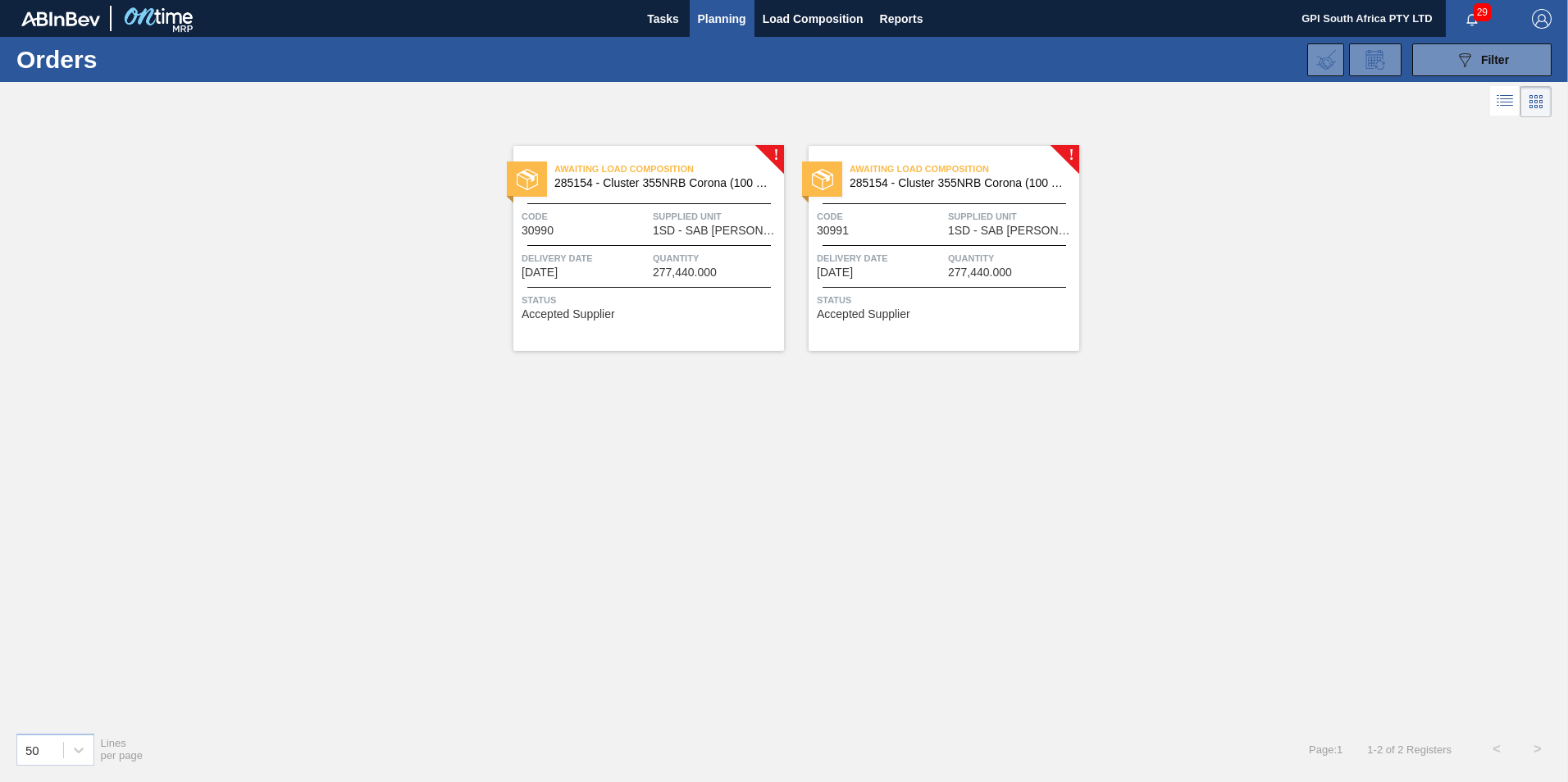
click at [917, 268] on div "Delivery Date 09/05/2025" at bounding box center [880, 265] width 127 height 29
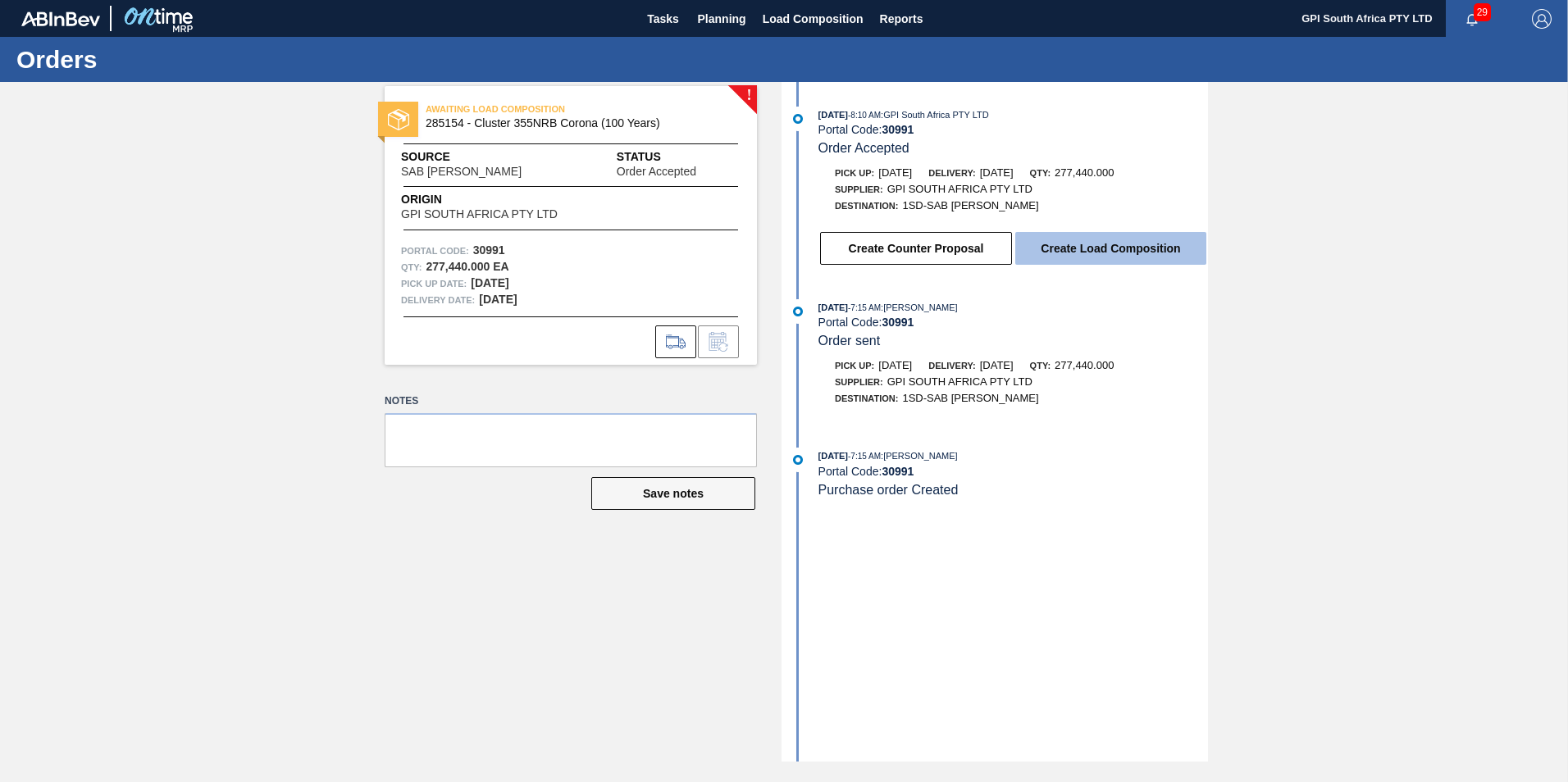
click at [1126, 246] on button "Create Load Composition" at bounding box center [1111, 249] width 191 height 33
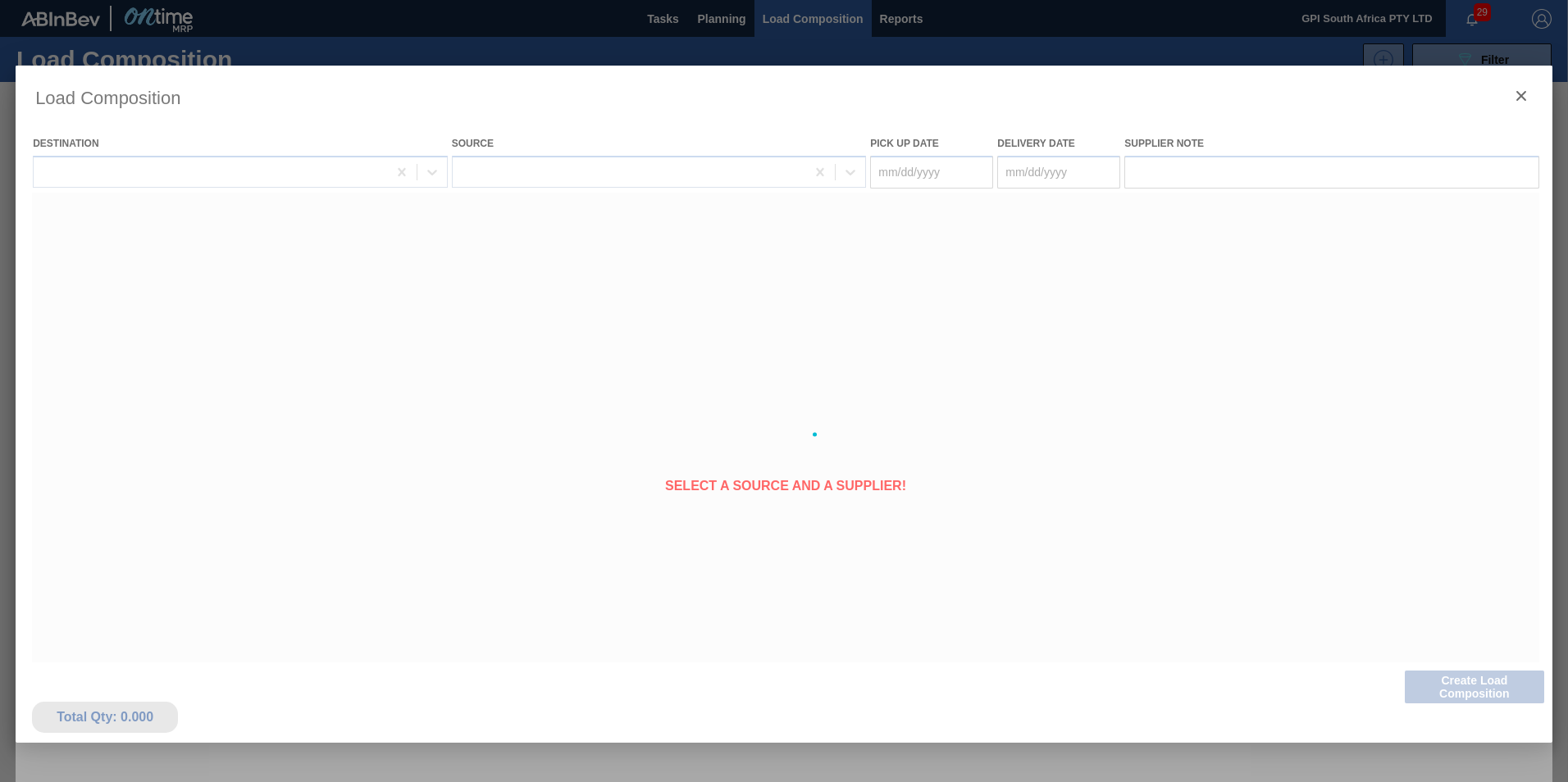
type Date "[DATE]"
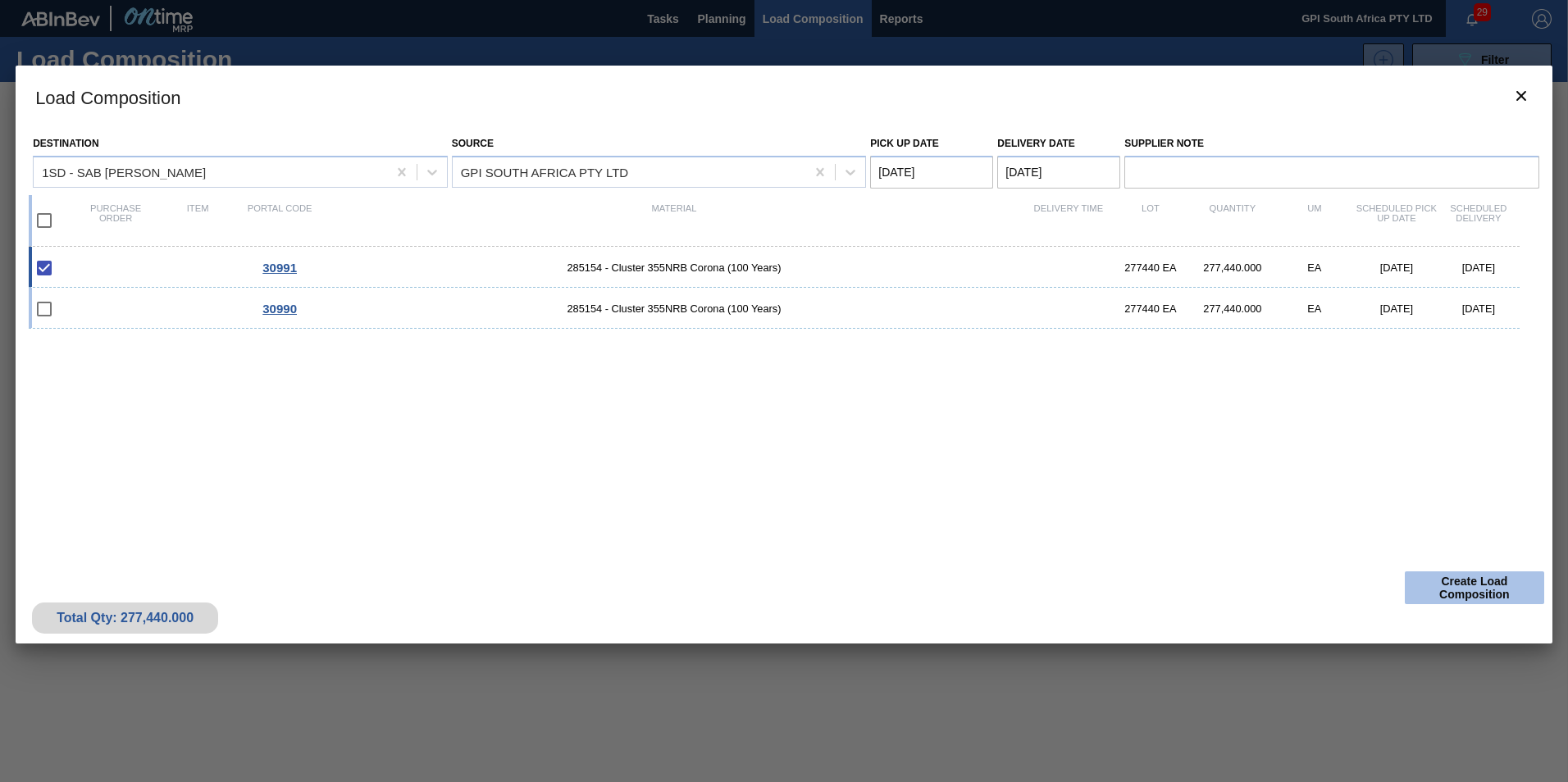
click at [1463, 591] on button "Create Load Composition" at bounding box center [1475, 588] width 140 height 33
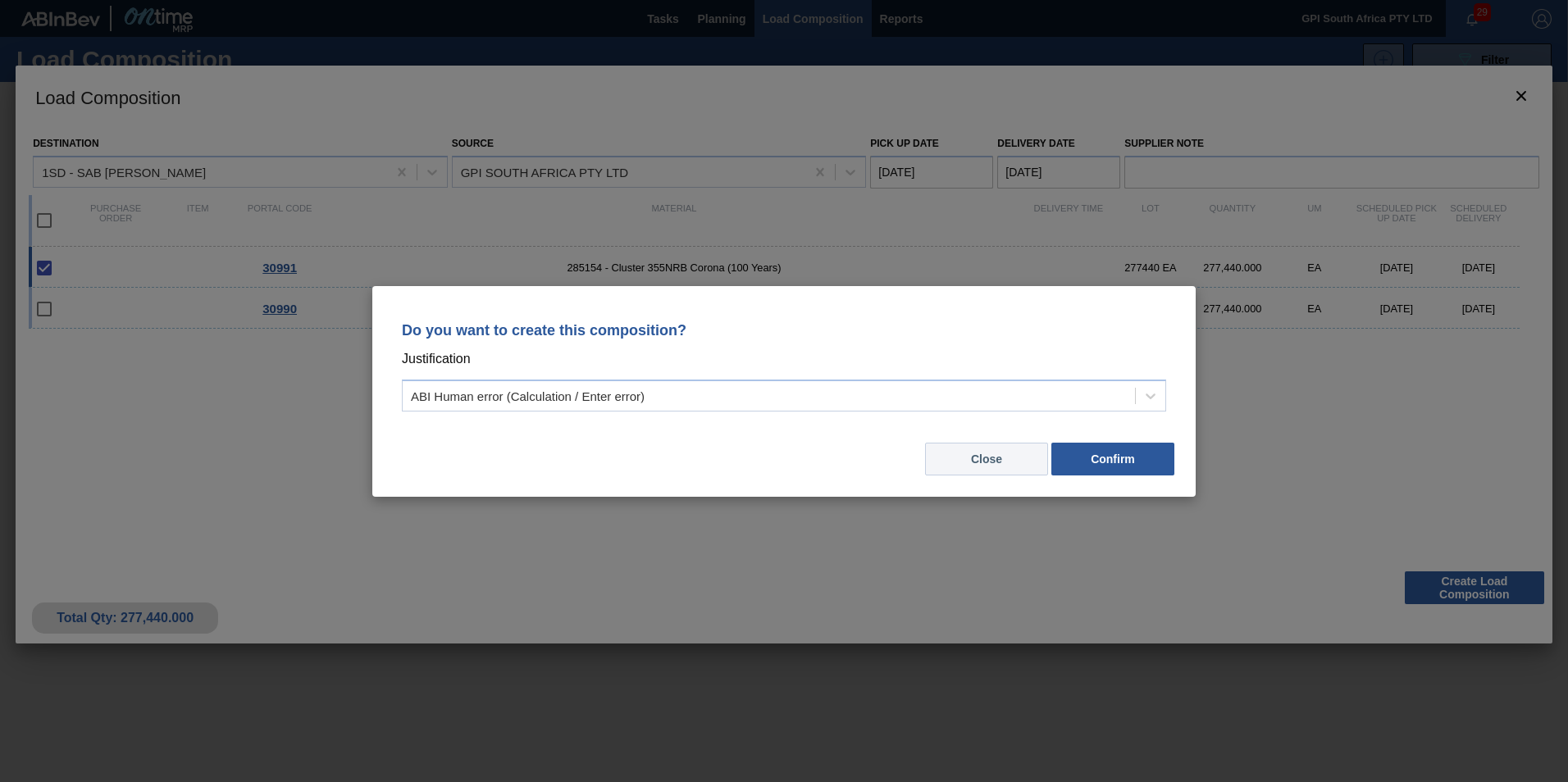
click at [1004, 446] on button "Close" at bounding box center [987, 459] width 123 height 33
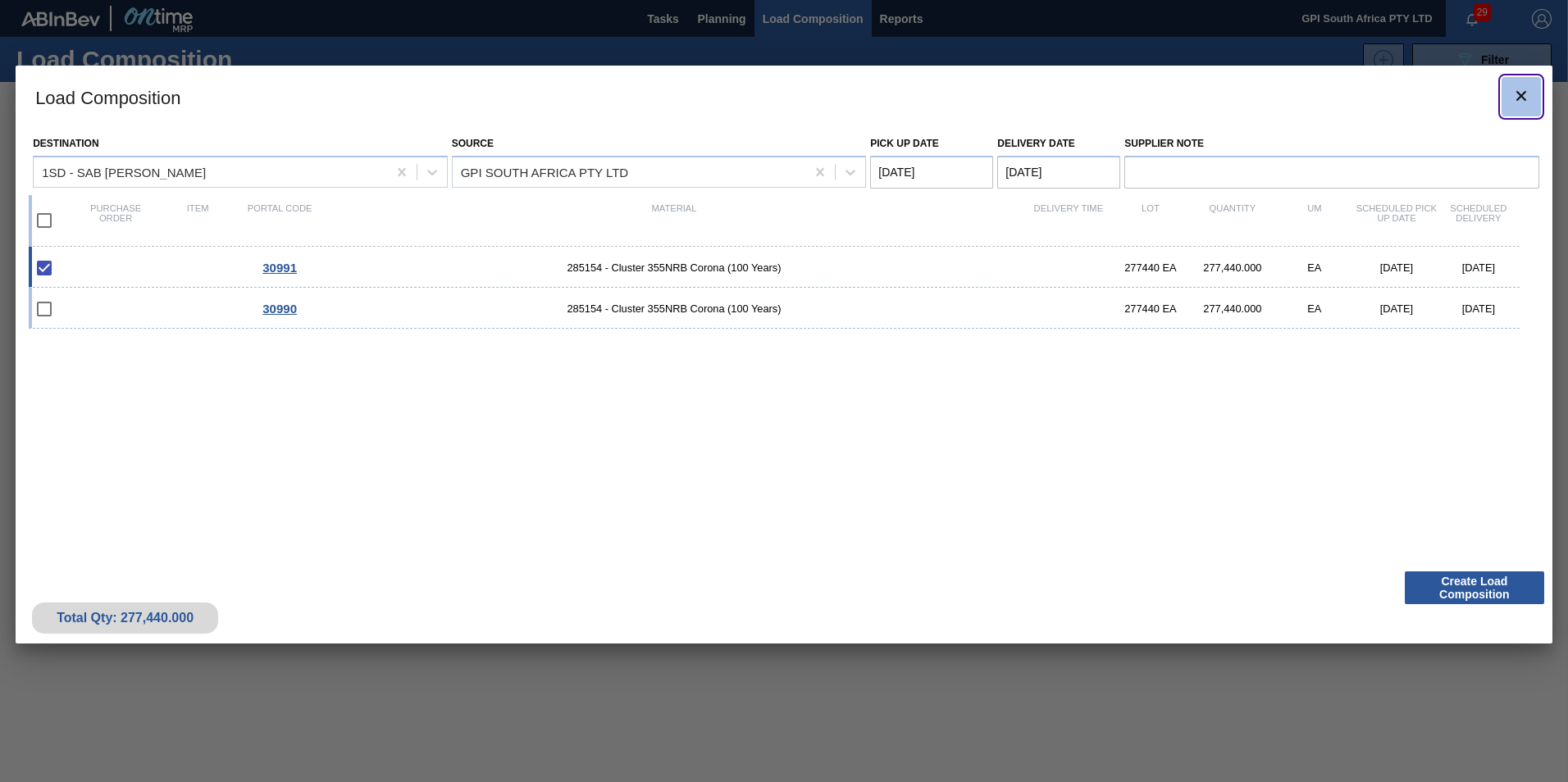
click at [1518, 78] on button "botão de ícone" at bounding box center [1521, 97] width 40 height 40
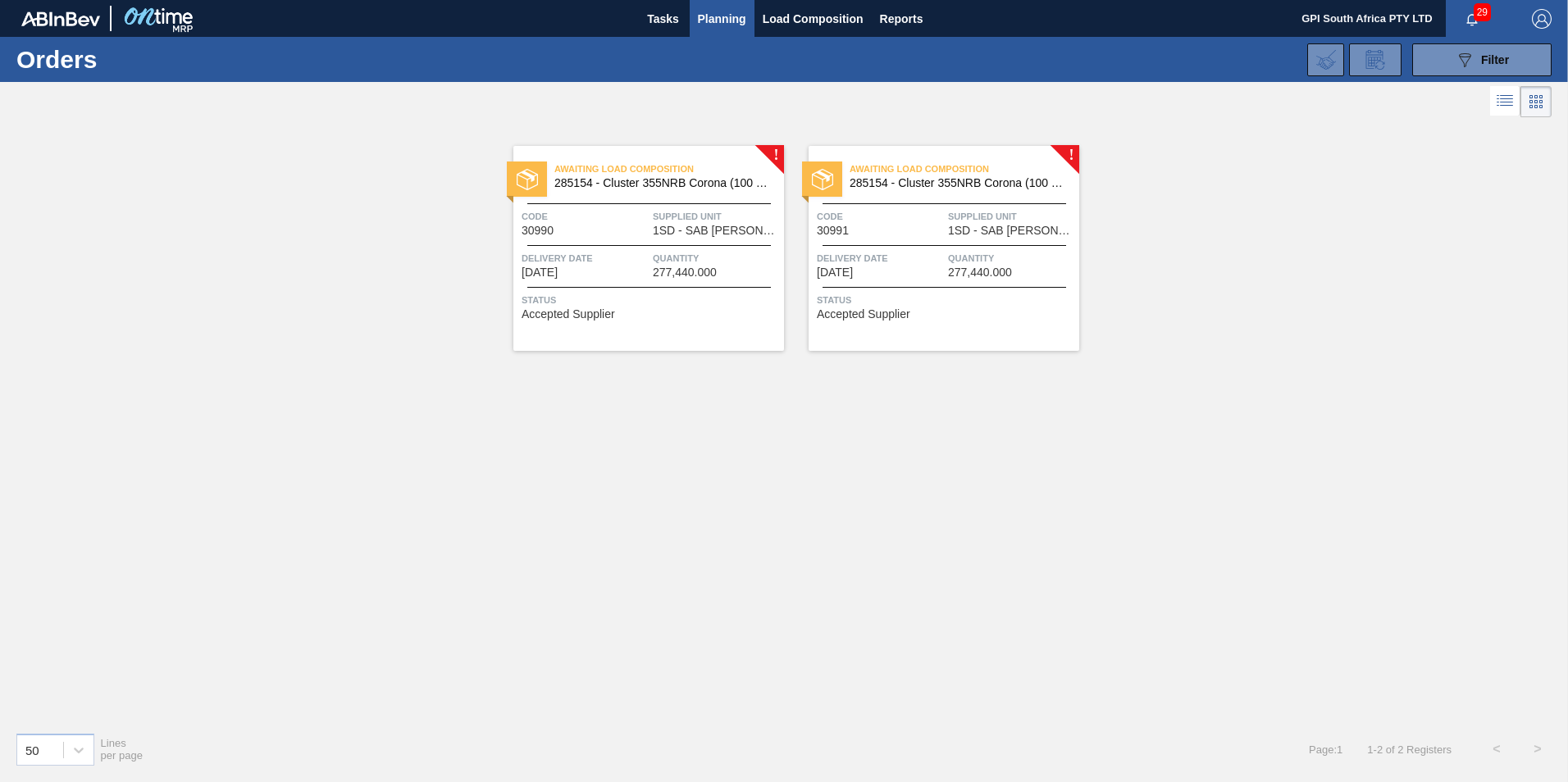
click at [929, 260] on span "Delivery Date" at bounding box center [880, 258] width 127 height 16
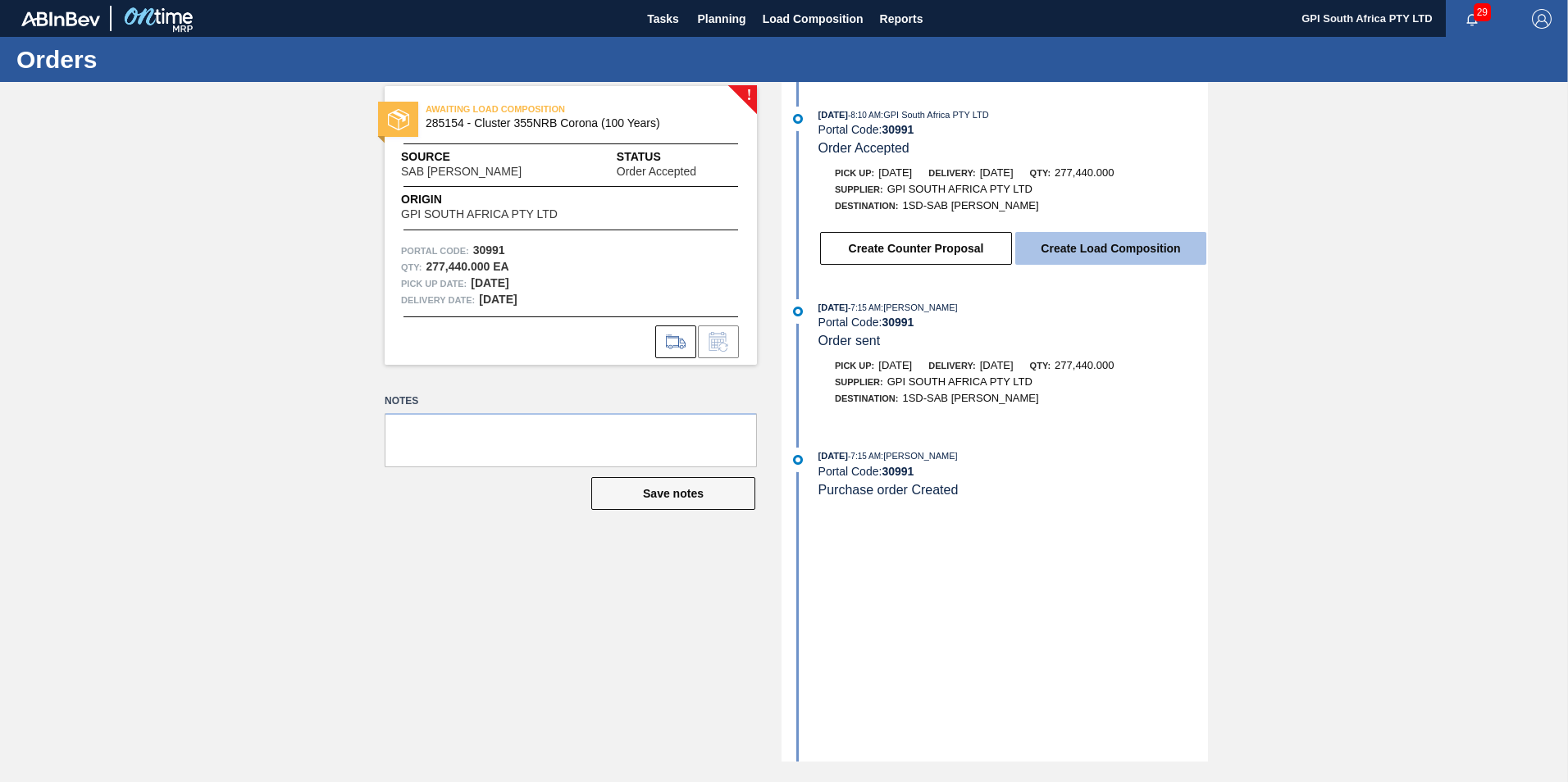
click at [1088, 252] on button "Create Load Composition" at bounding box center [1111, 249] width 191 height 33
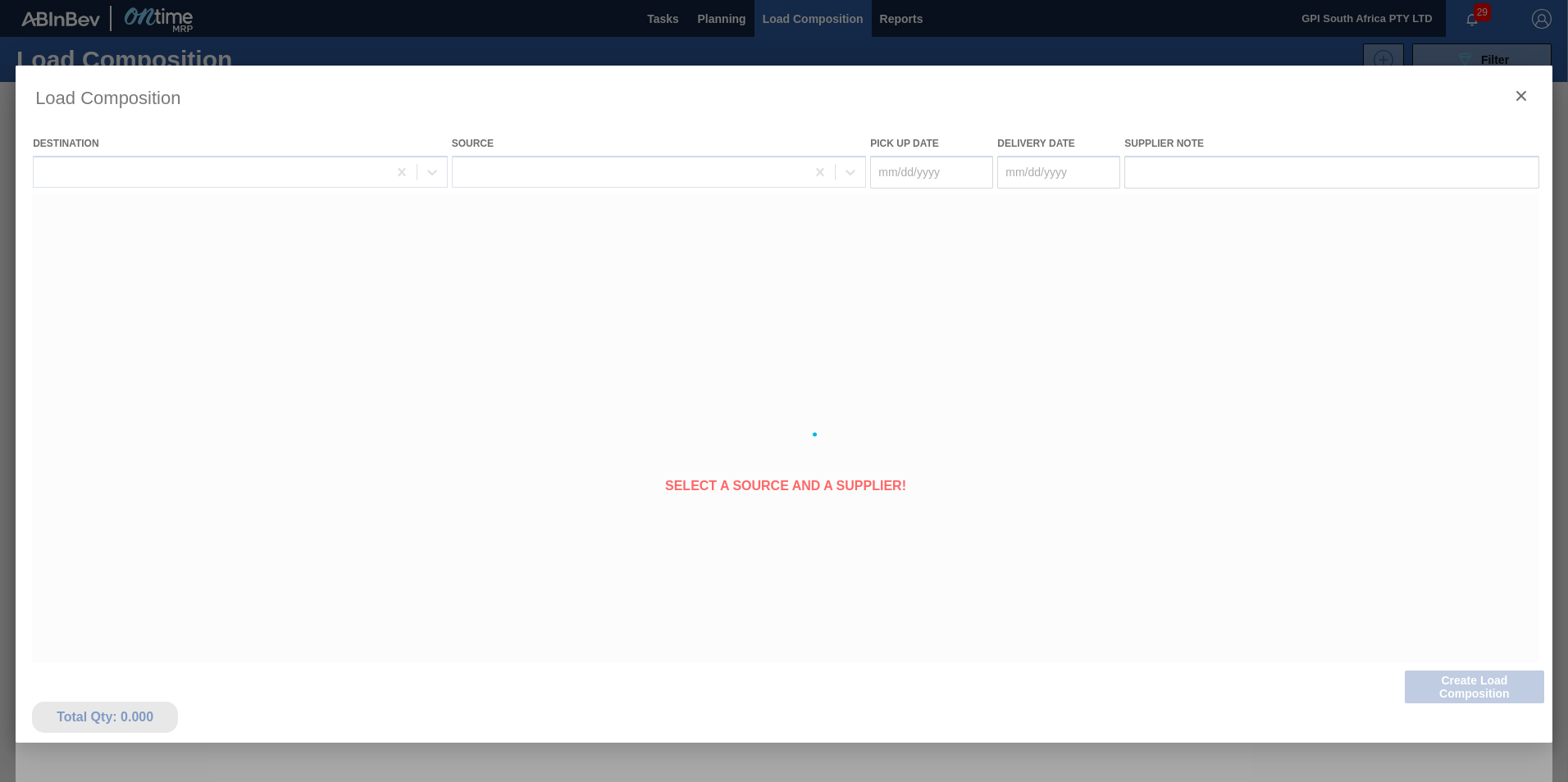
type Date "[DATE]"
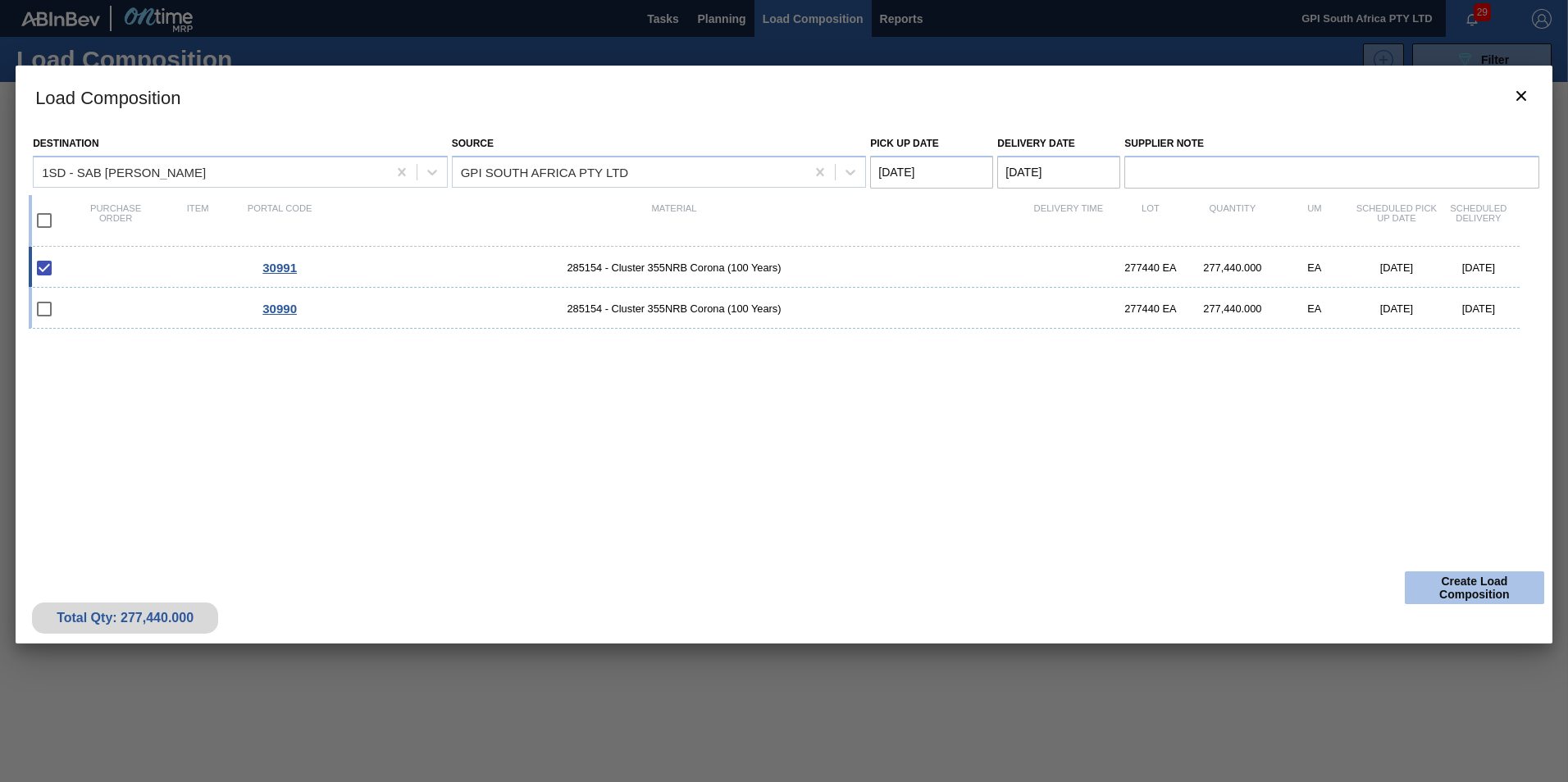
click at [1453, 583] on button "Create Load Composition" at bounding box center [1475, 588] width 140 height 33
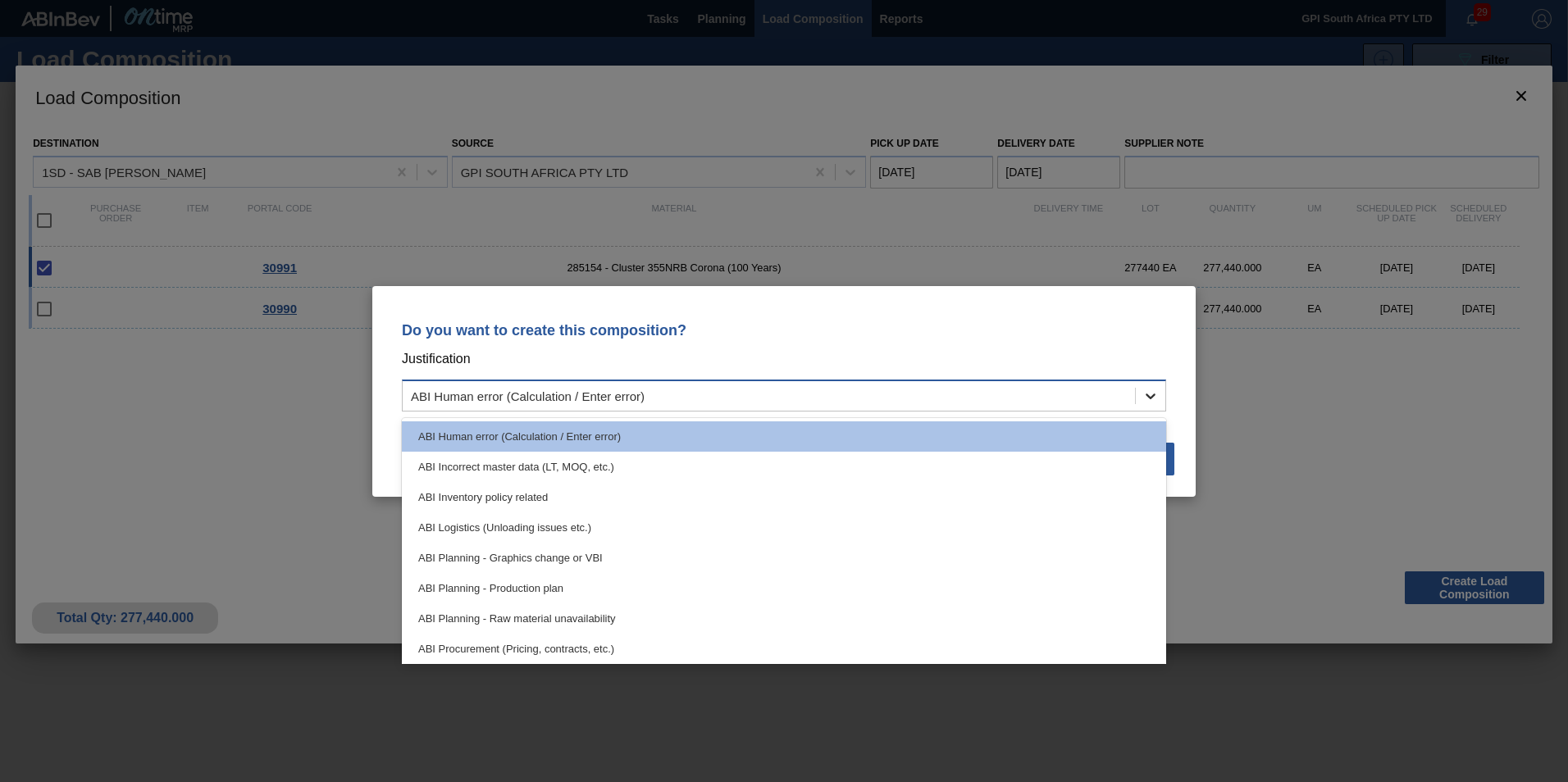
click at [1157, 396] on icon at bounding box center [1150, 395] width 16 height 16
click at [339, 530] on div "Do you want to create this composition? Justification option ABI Planning - Gra…" at bounding box center [784, 391] width 1568 height 782
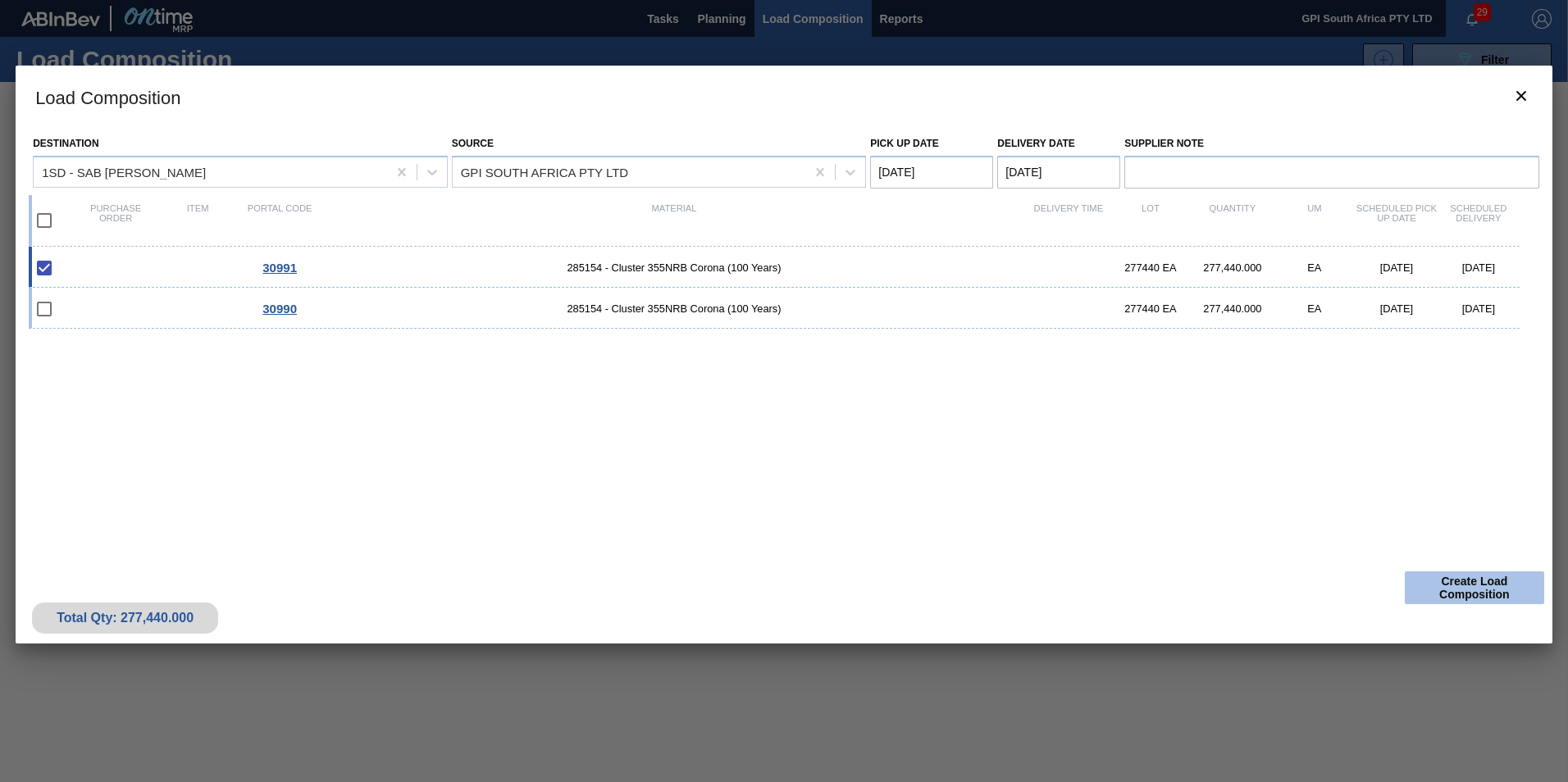
click at [1466, 577] on button "Create Load Composition" at bounding box center [1475, 588] width 140 height 33
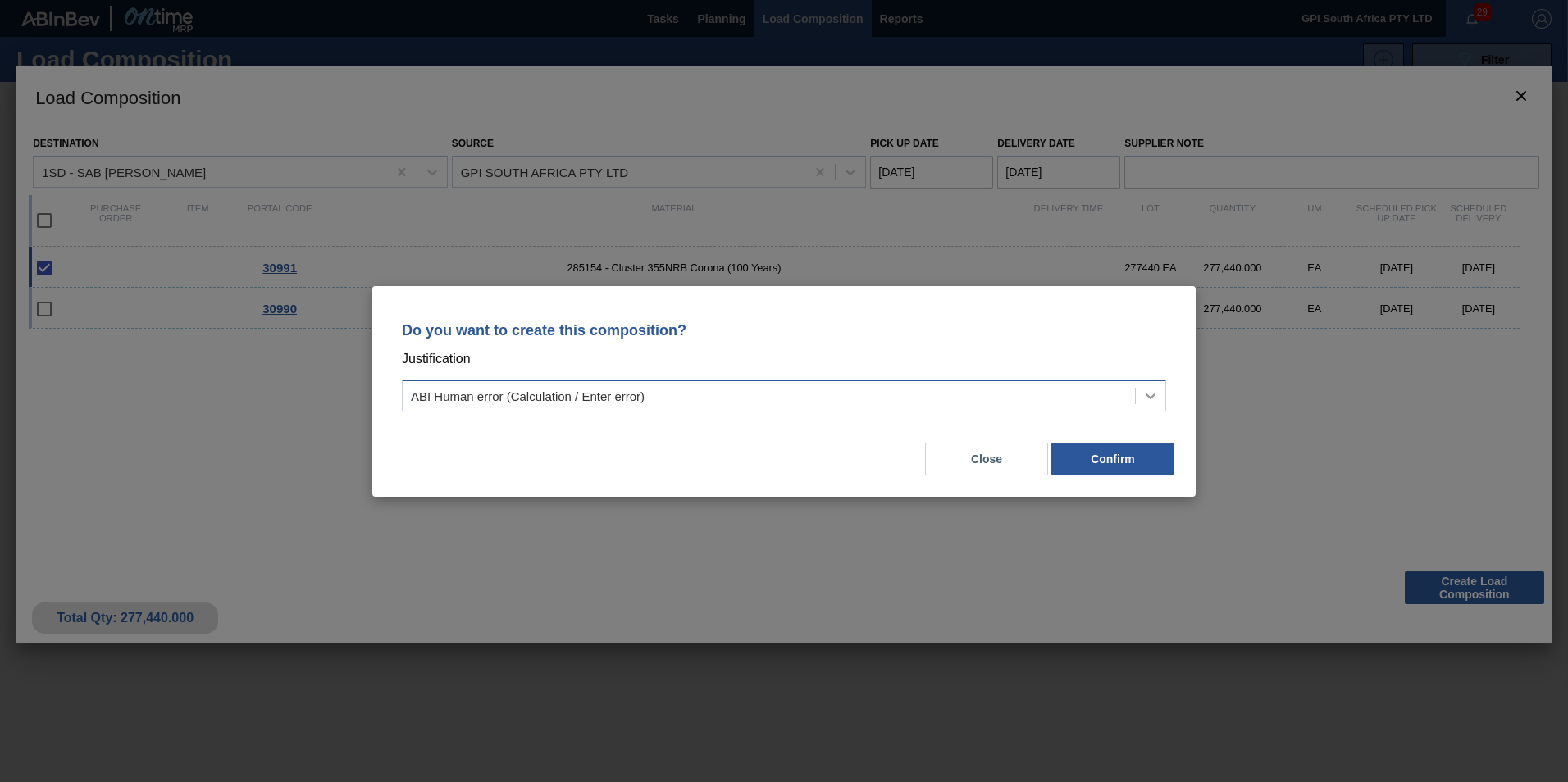
click at [1153, 398] on icon at bounding box center [1150, 395] width 16 height 16
drag, startPoint x: 1154, startPoint y: 391, endPoint x: 1130, endPoint y: 399, distance: 25.3
click at [1154, 391] on icon at bounding box center [1150, 395] width 16 height 16
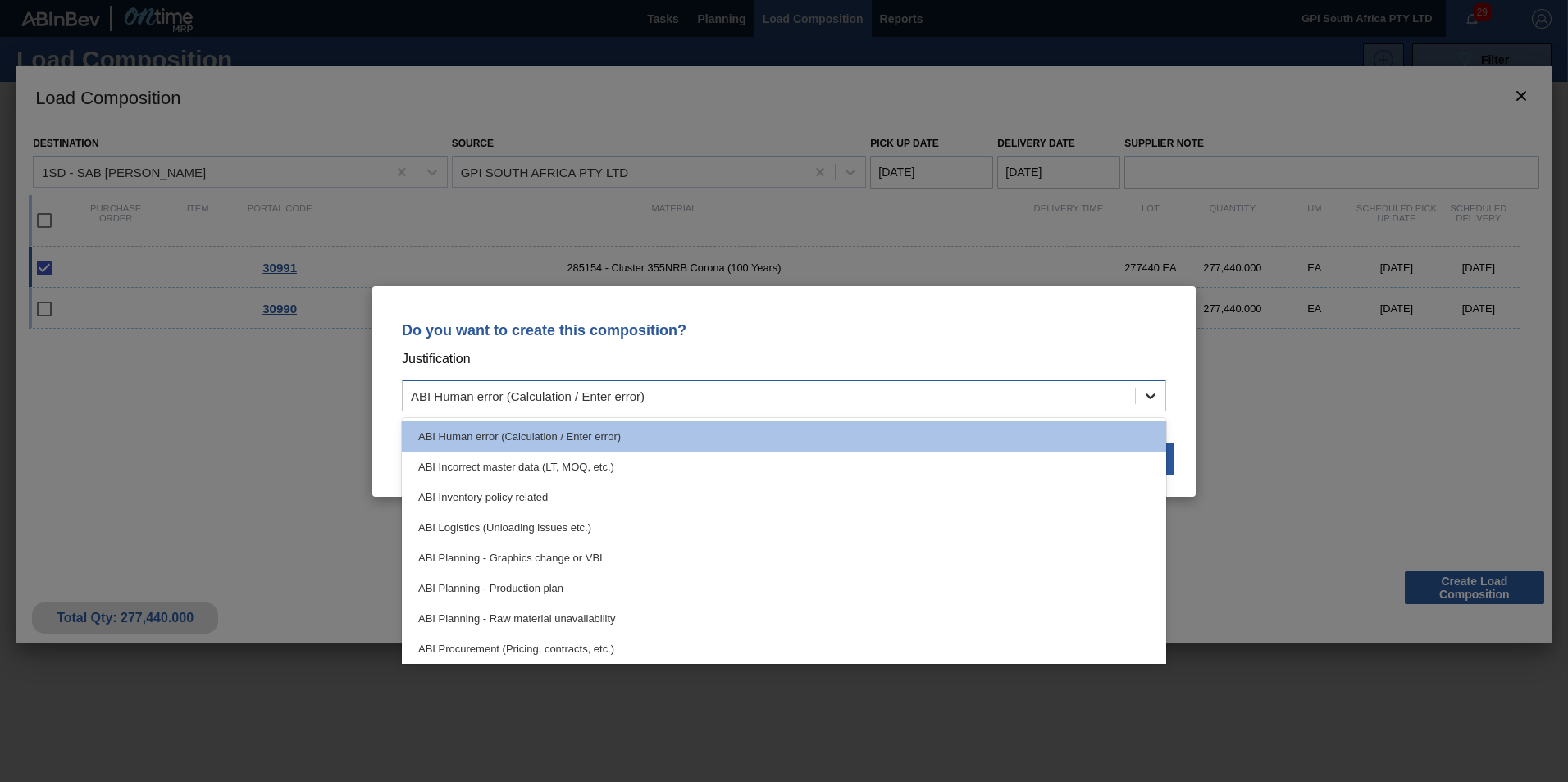
click at [1145, 396] on icon at bounding box center [1150, 395] width 16 height 16
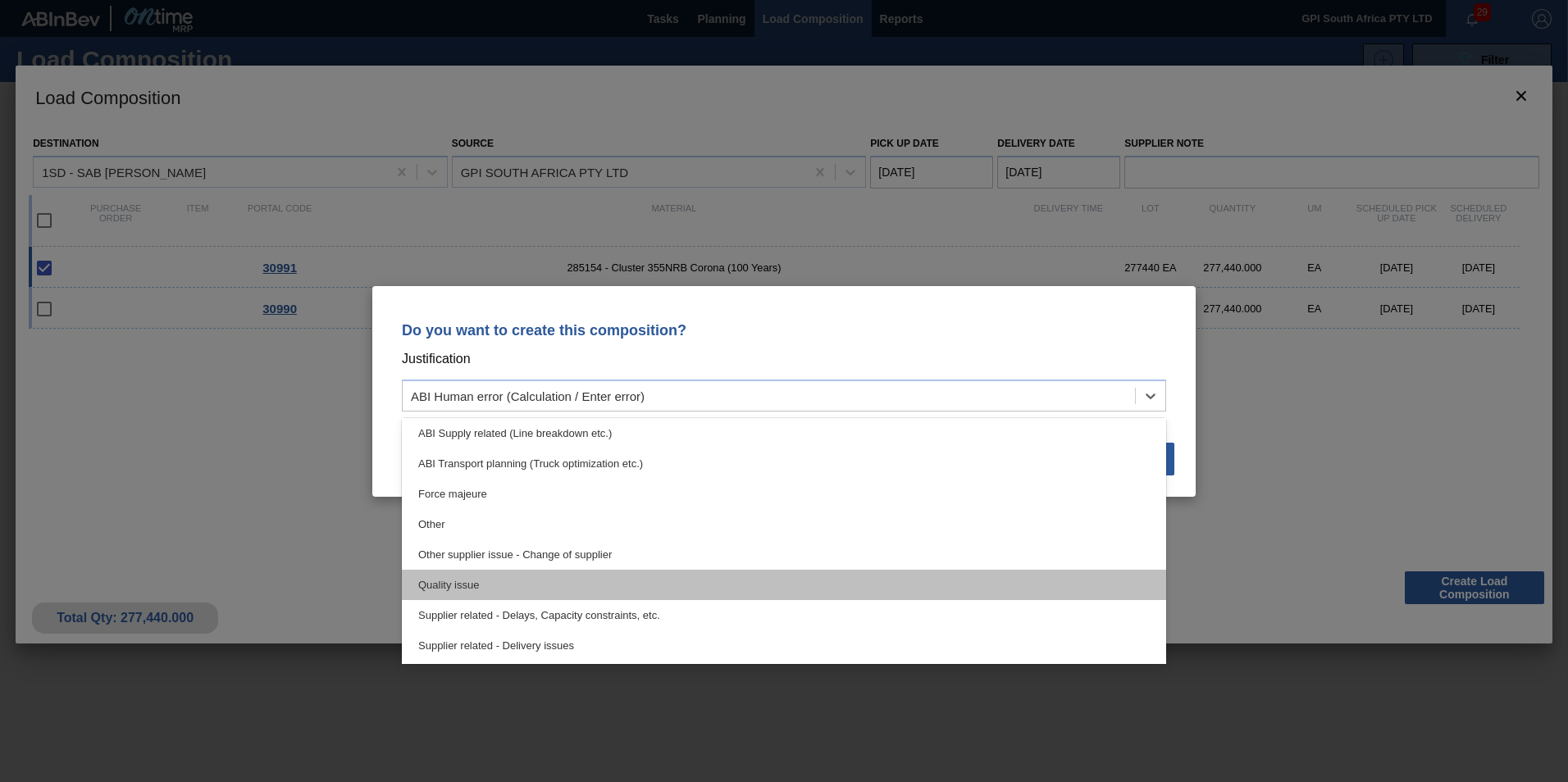
scroll to position [307, 0]
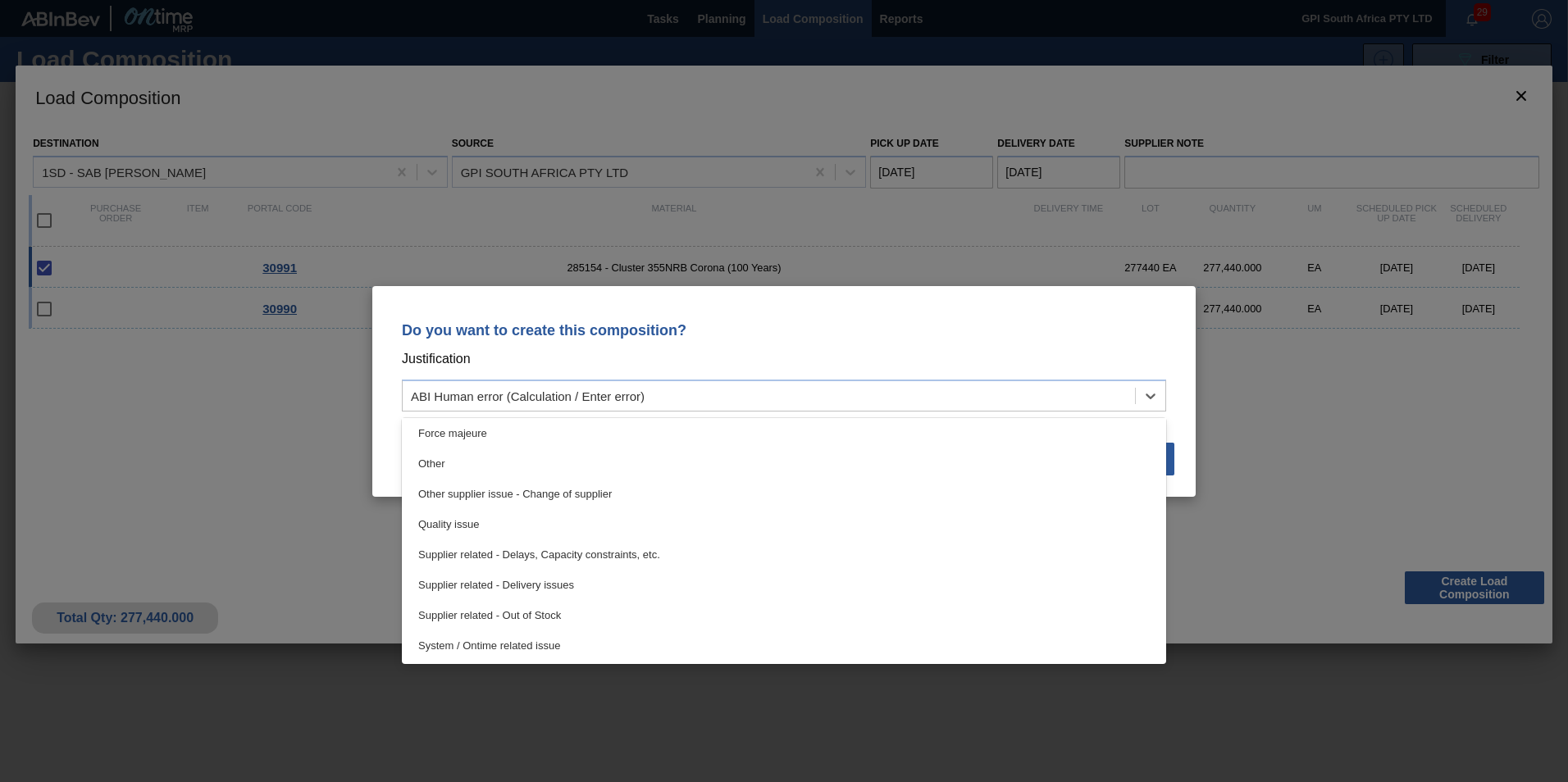
click at [1208, 525] on div "Do you want to create this composition? Justification option Quality issue focu…" at bounding box center [784, 391] width 1568 height 782
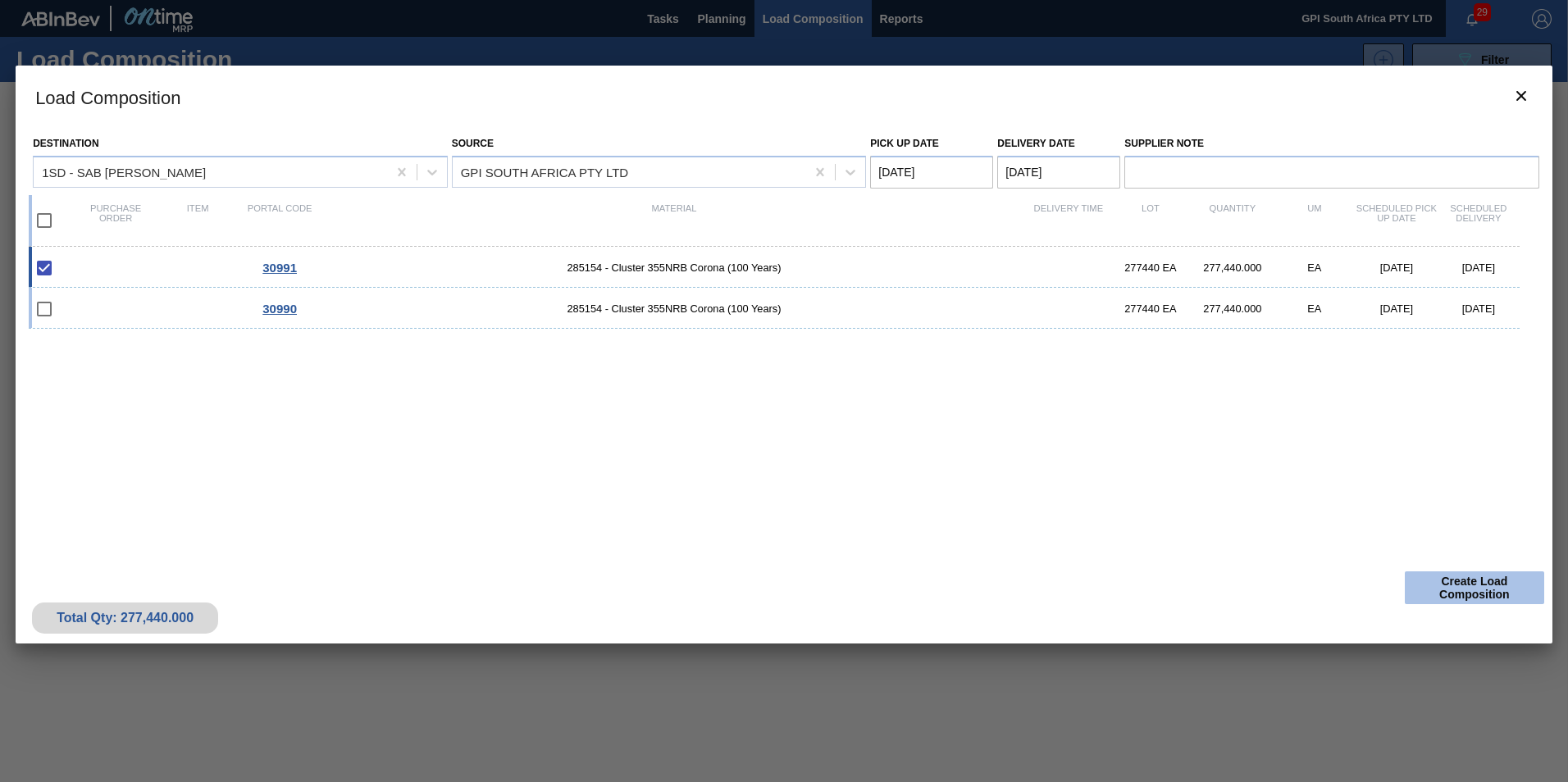
click at [1465, 581] on button "Create Load Composition" at bounding box center [1475, 588] width 140 height 33
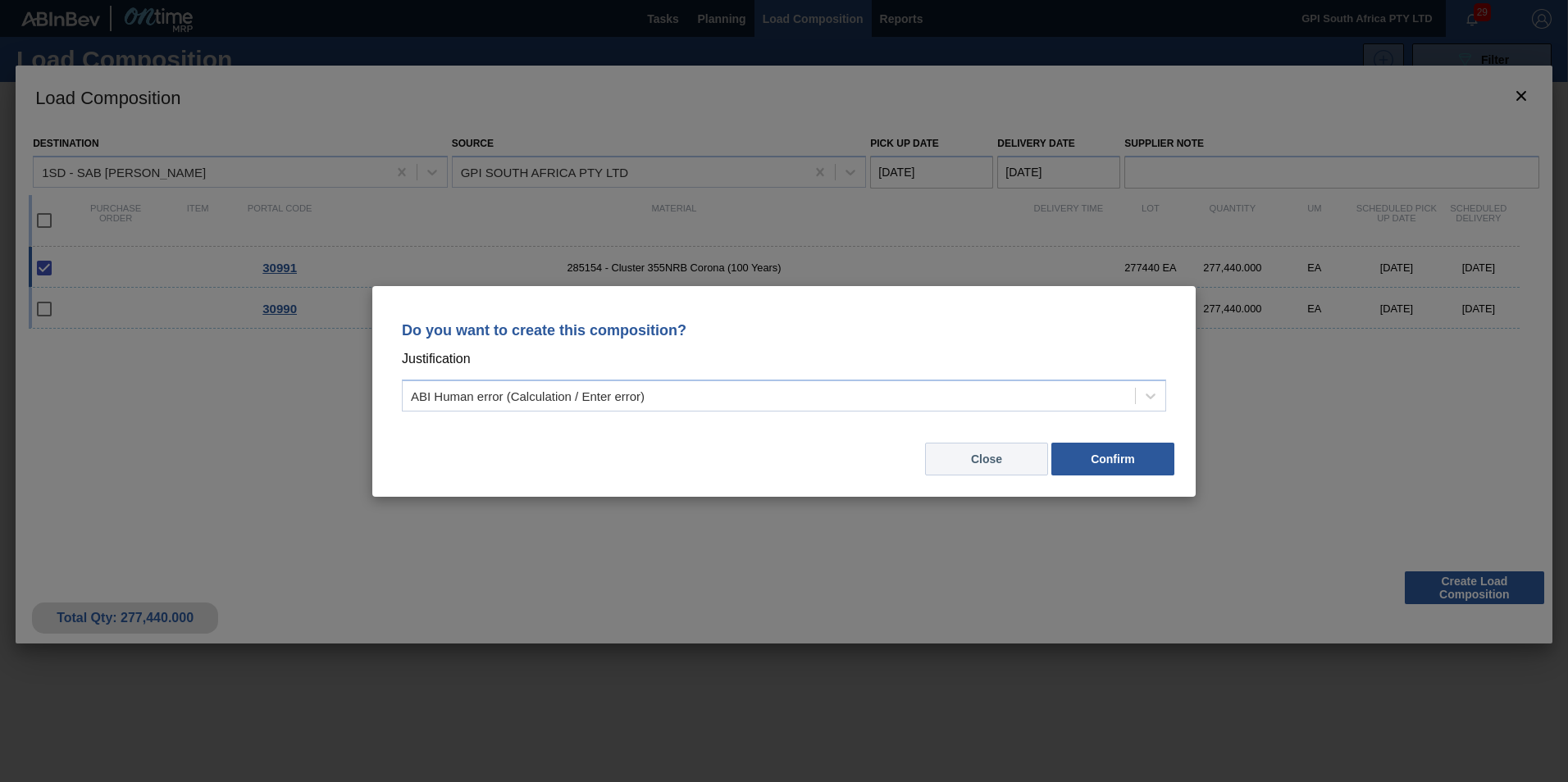
click at [970, 453] on button "Close" at bounding box center [987, 459] width 123 height 33
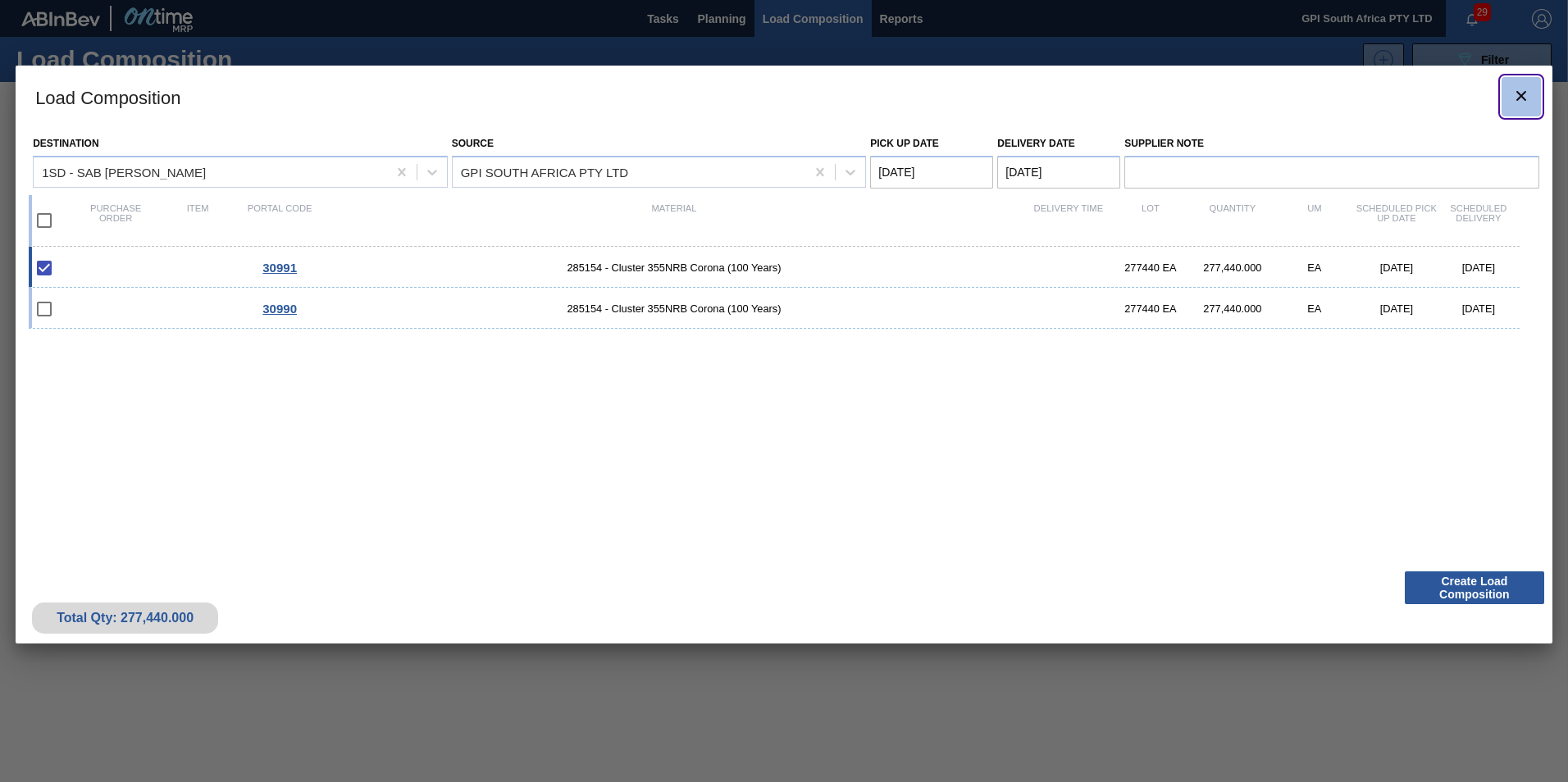
click at [1515, 92] on icon "botão de ícone" at bounding box center [1521, 96] width 19 height 19
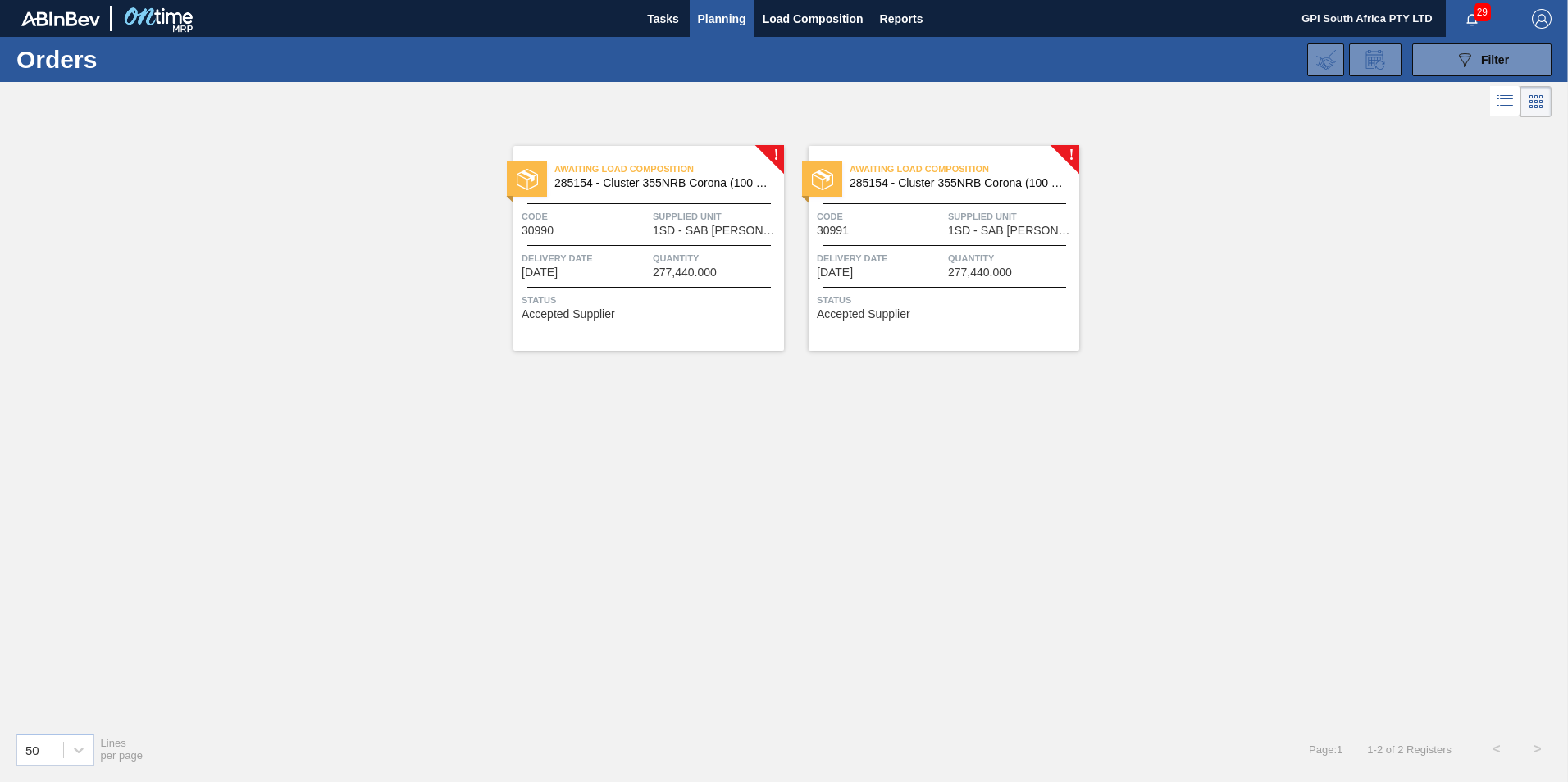
click at [938, 254] on span "Delivery Date" at bounding box center [880, 258] width 127 height 16
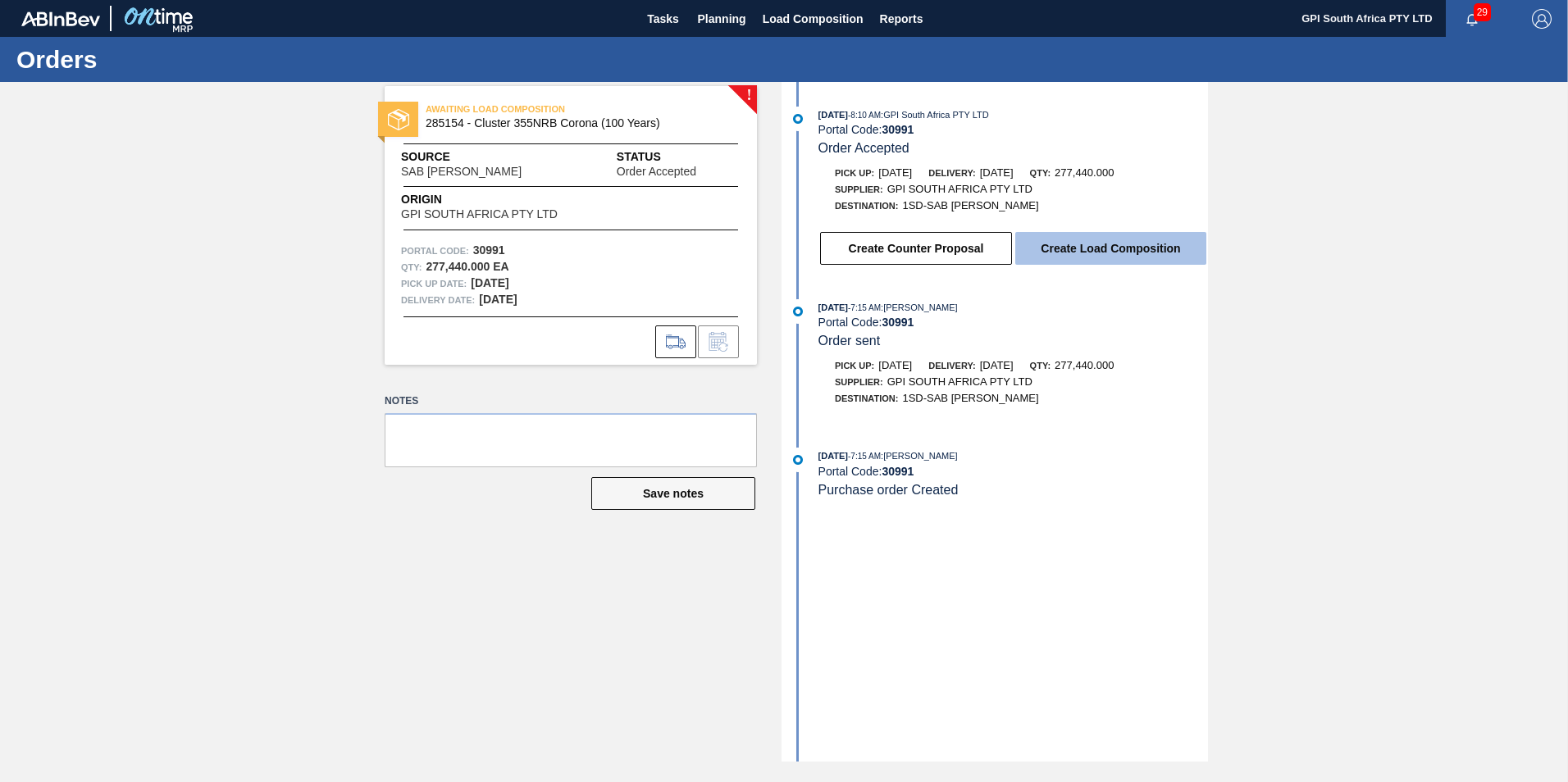
click at [1080, 236] on button "Create Load Composition" at bounding box center [1111, 249] width 191 height 33
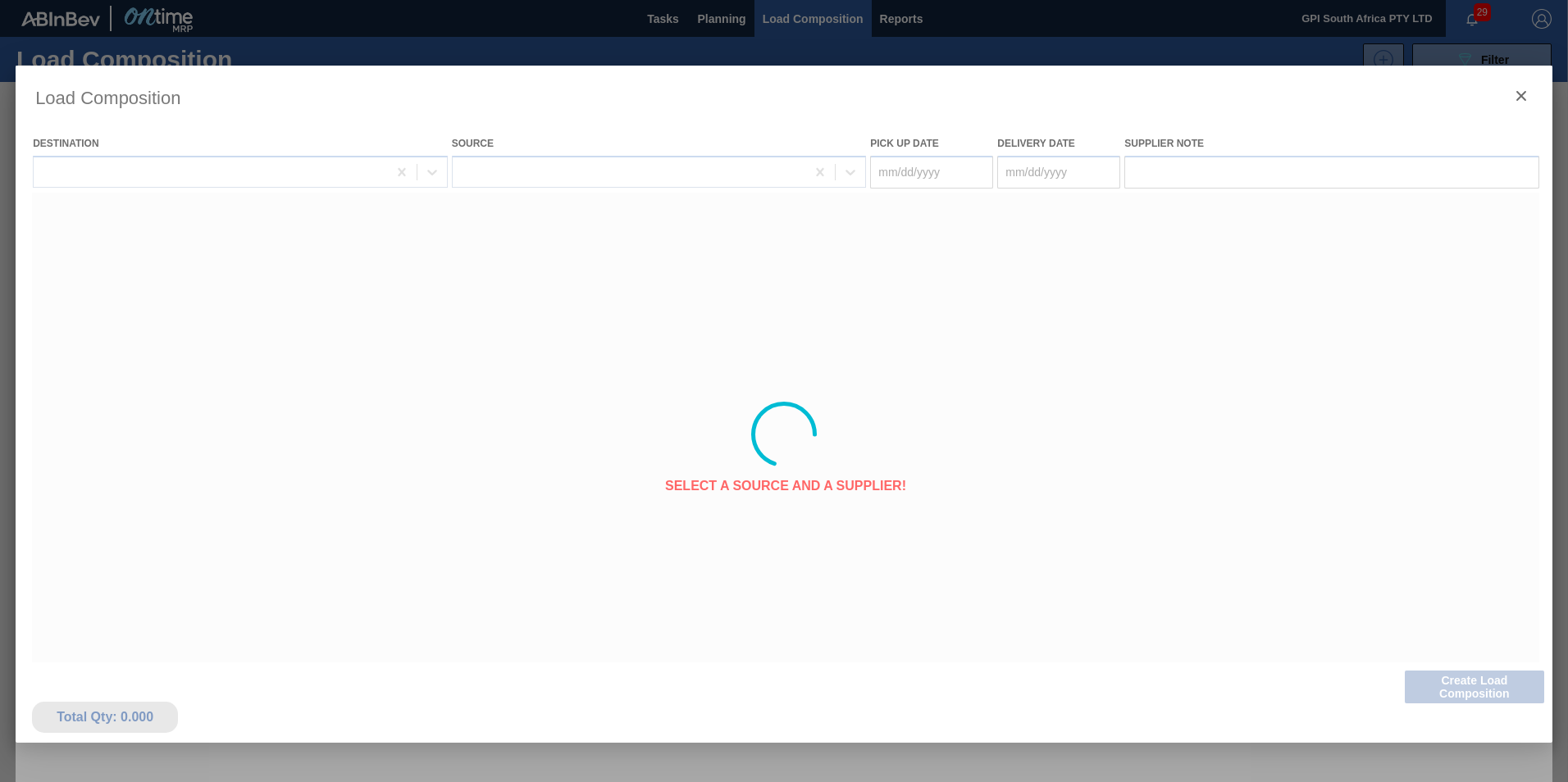
type Date "[DATE]"
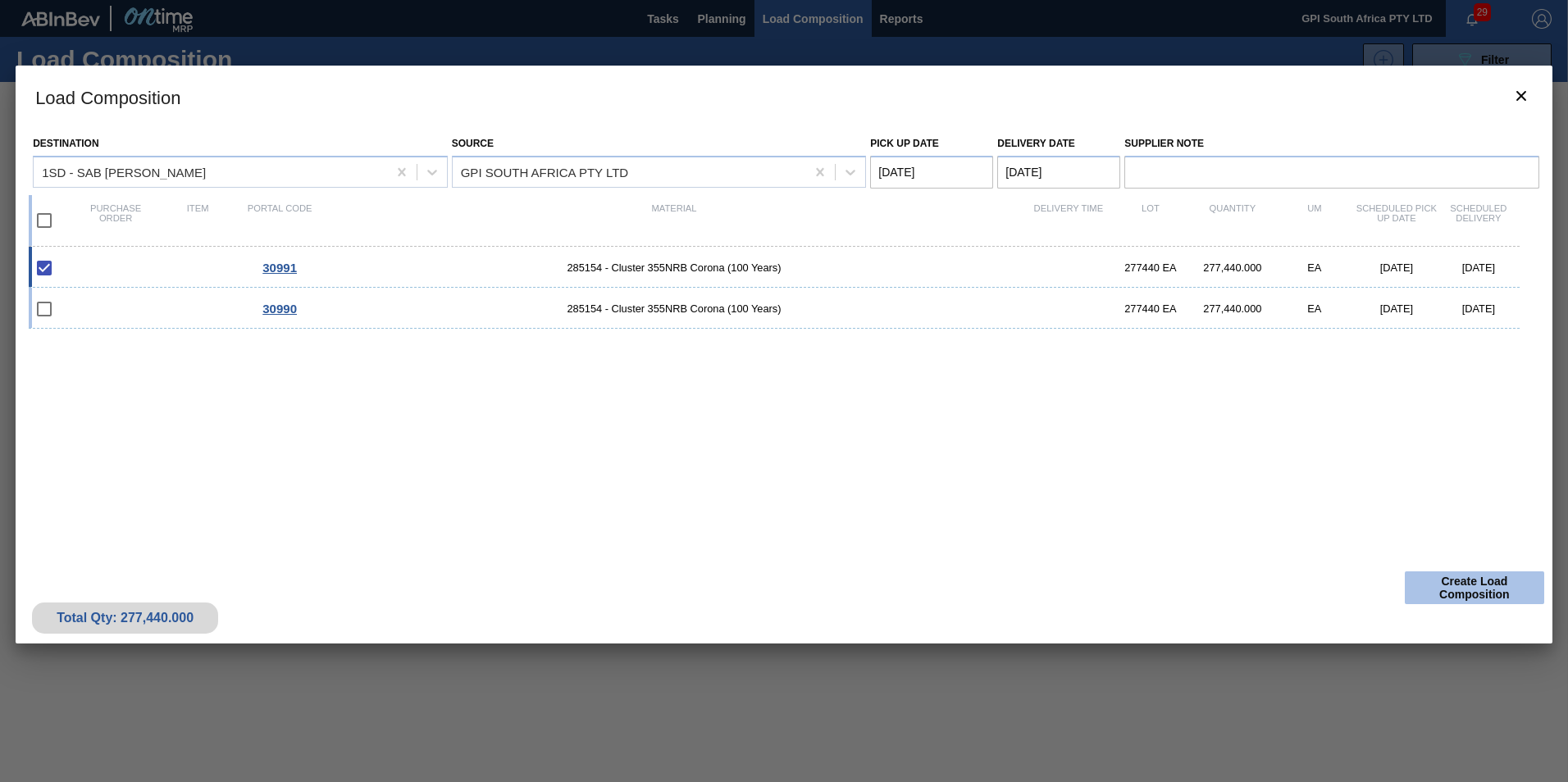
click at [1472, 584] on button "Create Load Composition" at bounding box center [1475, 588] width 140 height 33
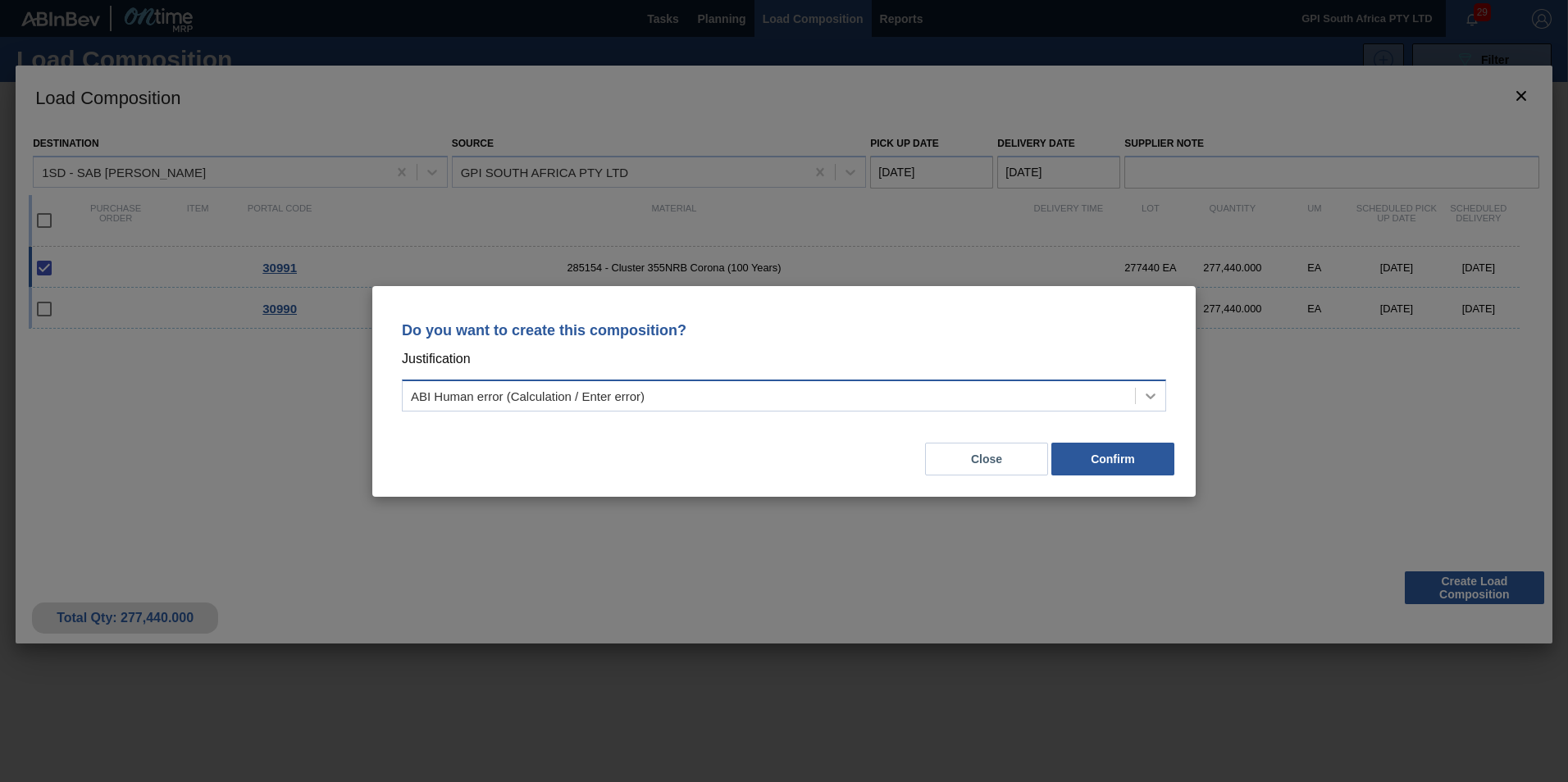
click at [1150, 390] on icon at bounding box center [1150, 395] width 16 height 16
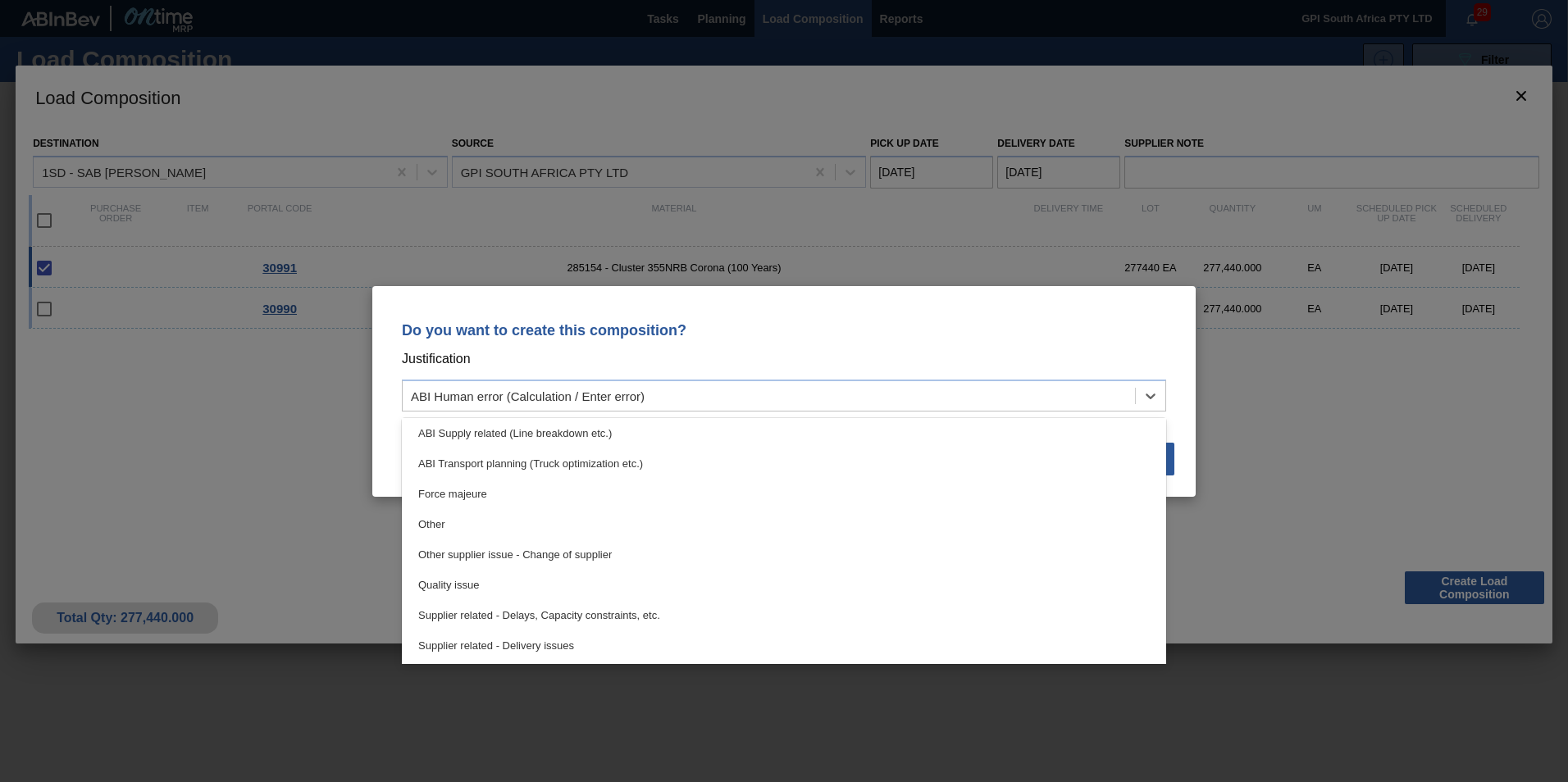
scroll to position [307, 0]
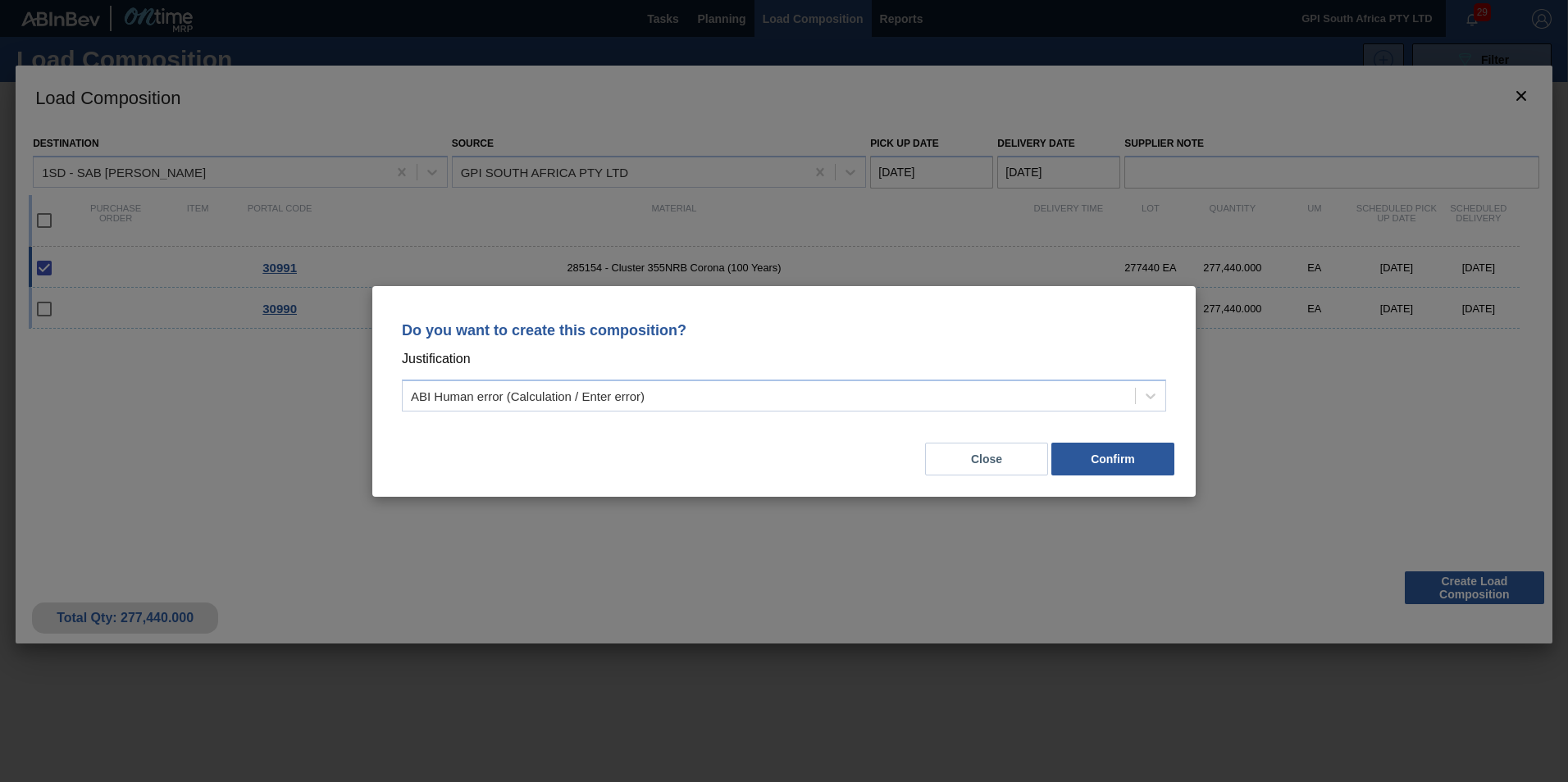
click at [1236, 547] on div "Do you want to create this composition? Justification ABI Human error (Calculat…" at bounding box center [784, 391] width 1568 height 782
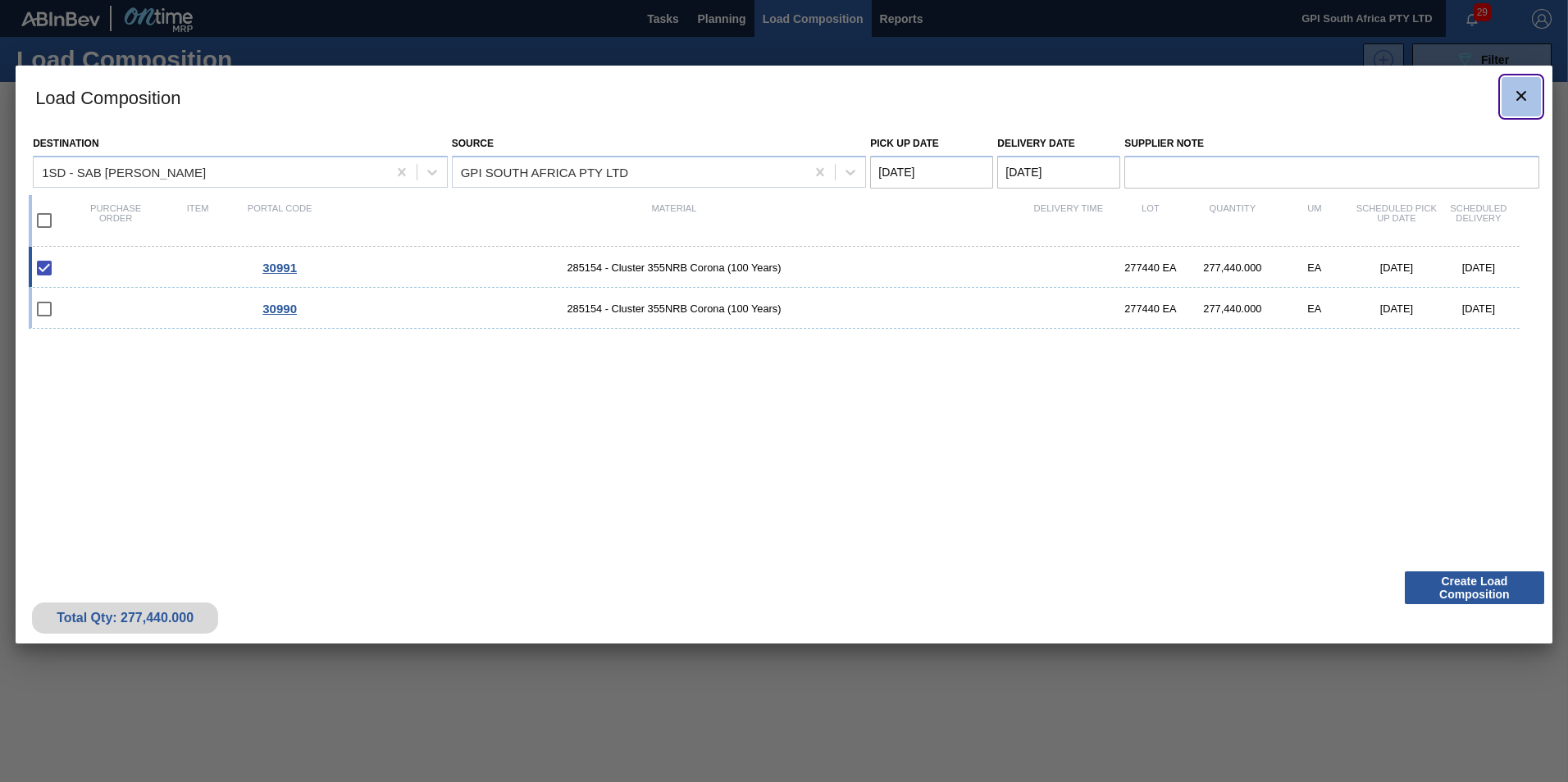
click at [1527, 92] on icon "botão de ícone" at bounding box center [1521, 96] width 19 height 19
